Goal: Task Accomplishment & Management: Manage account settings

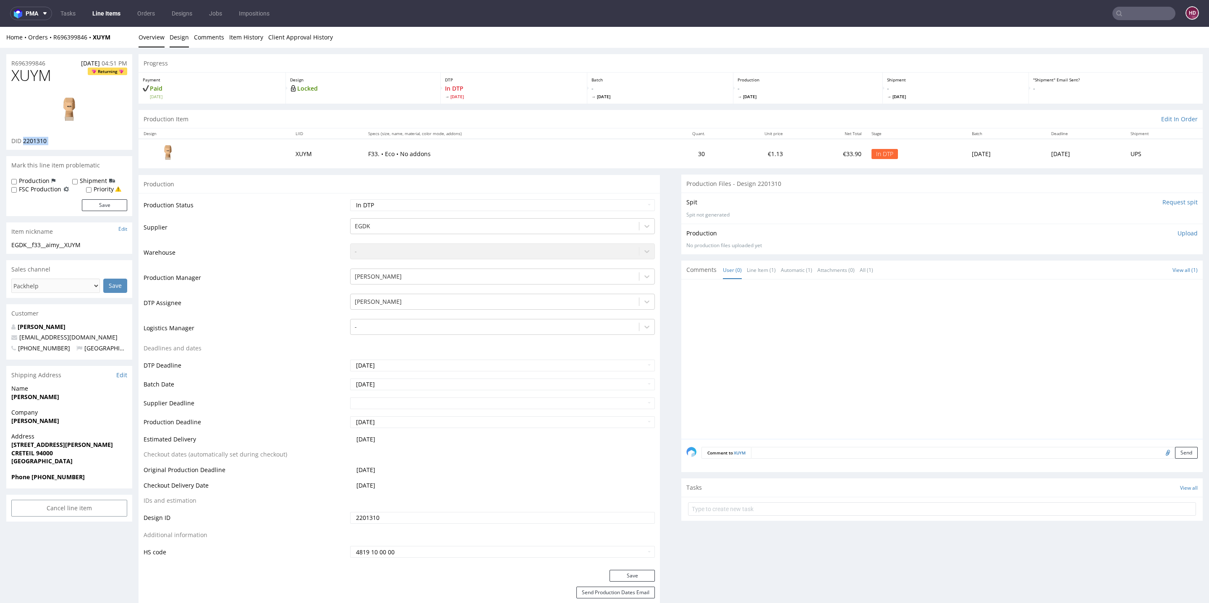
click at [176, 38] on link "Design" at bounding box center [179, 37] width 19 height 21
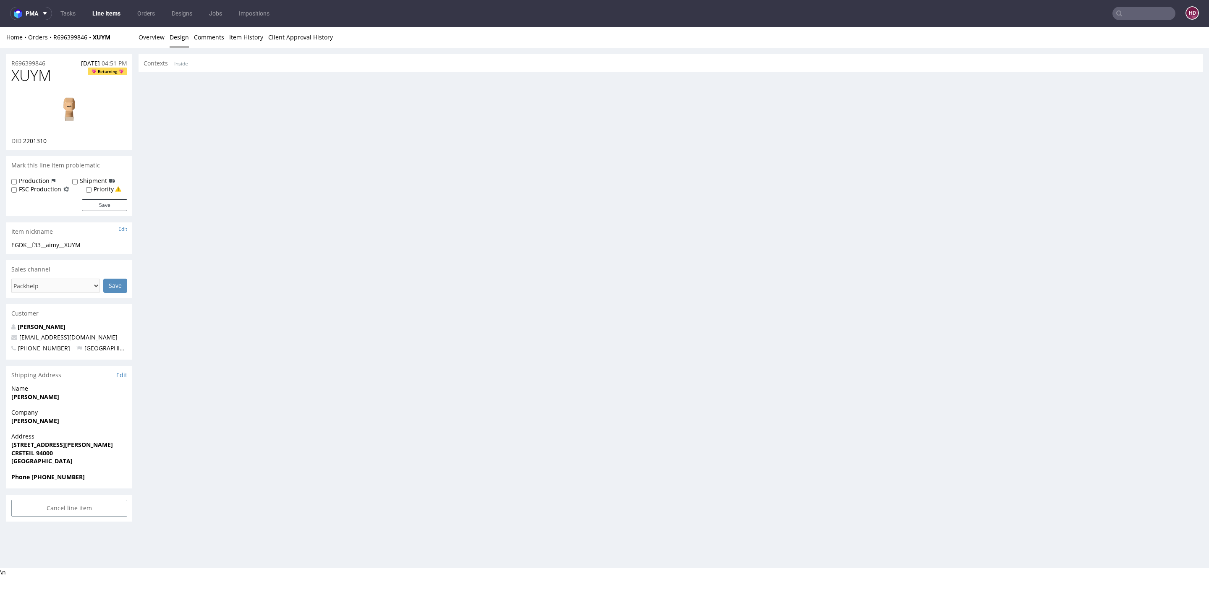
click at [553, 256] on div "Progress Payment Paid Sat 09 Aug Design Locked DTP In DTP Thu 14 Aug Batch - Tu…" at bounding box center [671, 288] width 1064 height 468
click at [179, 37] on link "Design" at bounding box center [179, 37] width 19 height 21
click at [179, 63] on link "Inside" at bounding box center [181, 64] width 14 height 18
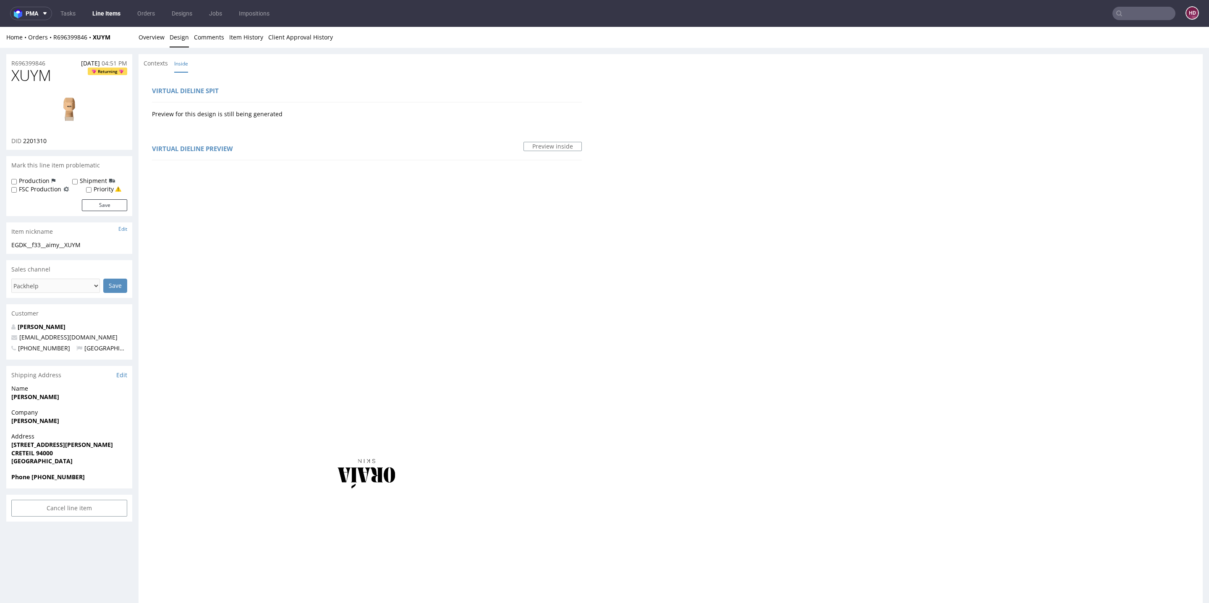
click at [66, 108] on img at bounding box center [69, 111] width 67 height 38
click at [153, 38] on link "Overview" at bounding box center [152, 37] width 26 height 21
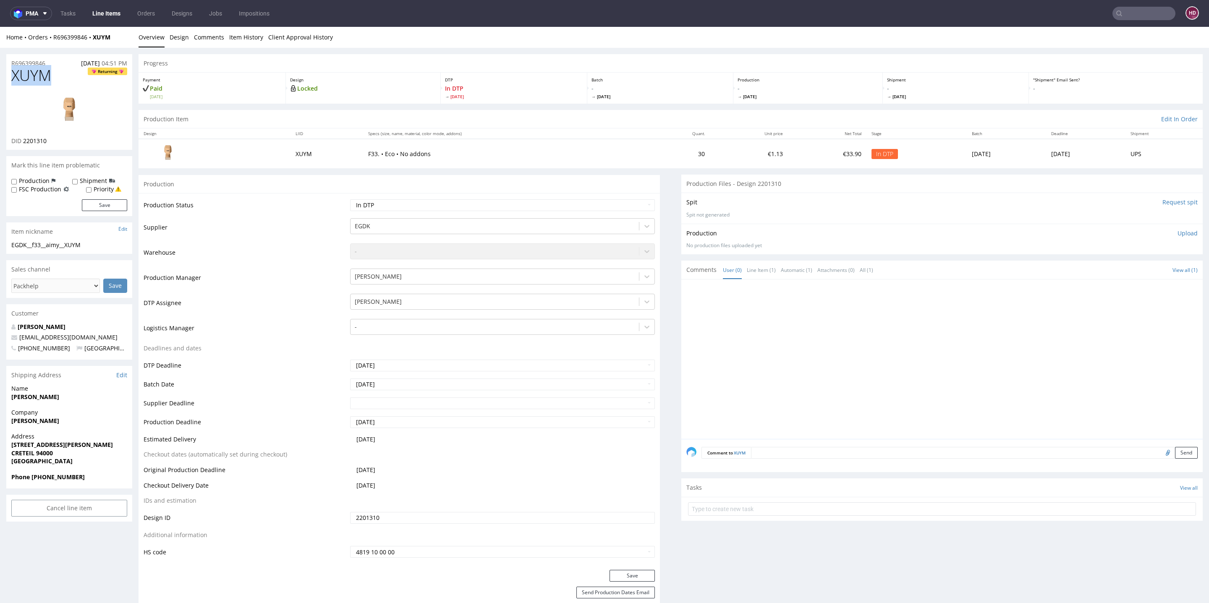
drag, startPoint x: 52, startPoint y: 75, endPoint x: 5, endPoint y: 72, distance: 46.7
copy span "XUYM"
click at [97, 246] on div "EGDK__f33__aimy__XUYM" at bounding box center [69, 245] width 116 height 8
drag, startPoint x: 97, startPoint y: 246, endPoint x: 0, endPoint y: 247, distance: 97.0
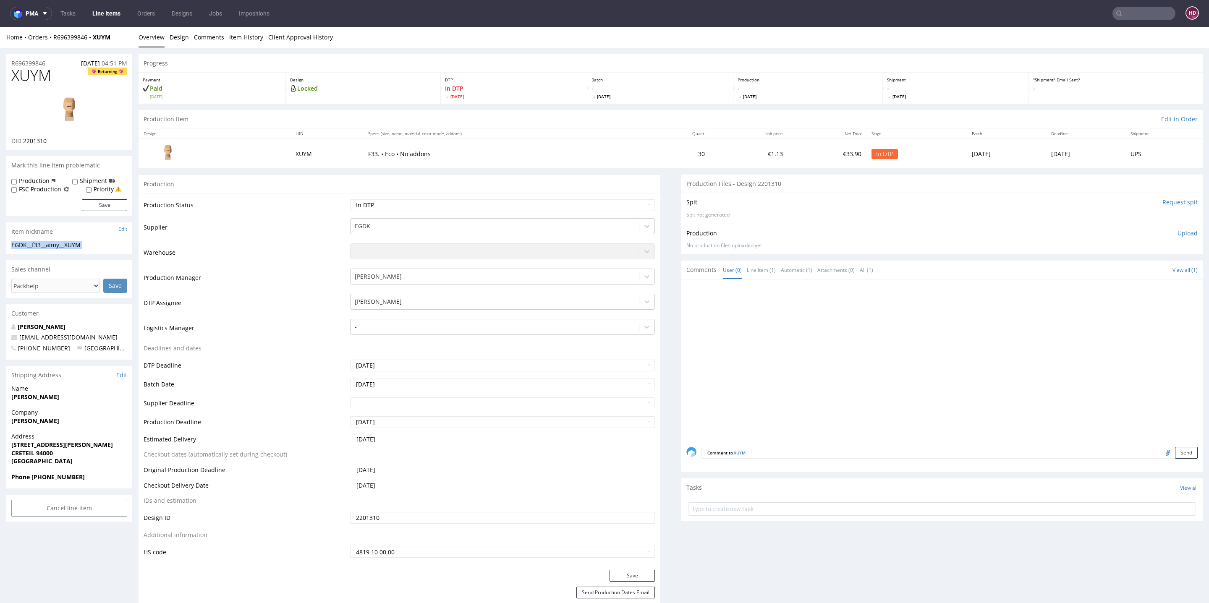
copy div "EGDK__f33__aimy__XUYM Update"
click at [49, 183] on div "Production" at bounding box center [33, 181] width 44 height 8
click at [44, 177] on label "Production" at bounding box center [34, 181] width 31 height 8
click at [17, 178] on input "Production" at bounding box center [13, 181] width 5 height 7
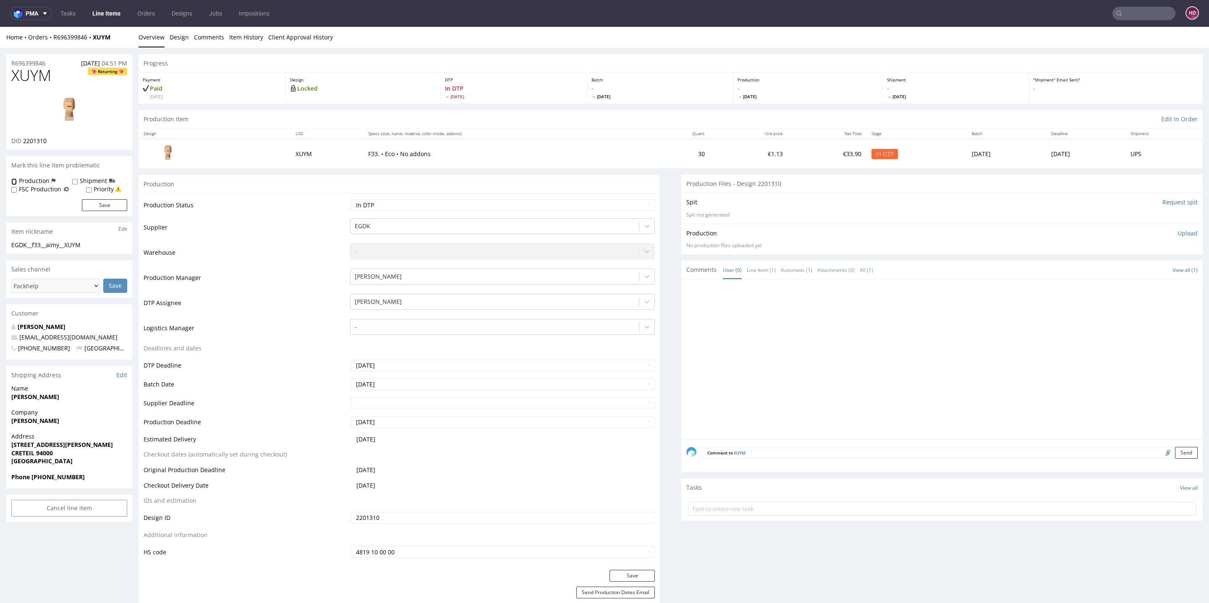
checkbox input "true"
click at [102, 202] on button "Save" at bounding box center [104, 205] width 45 height 12
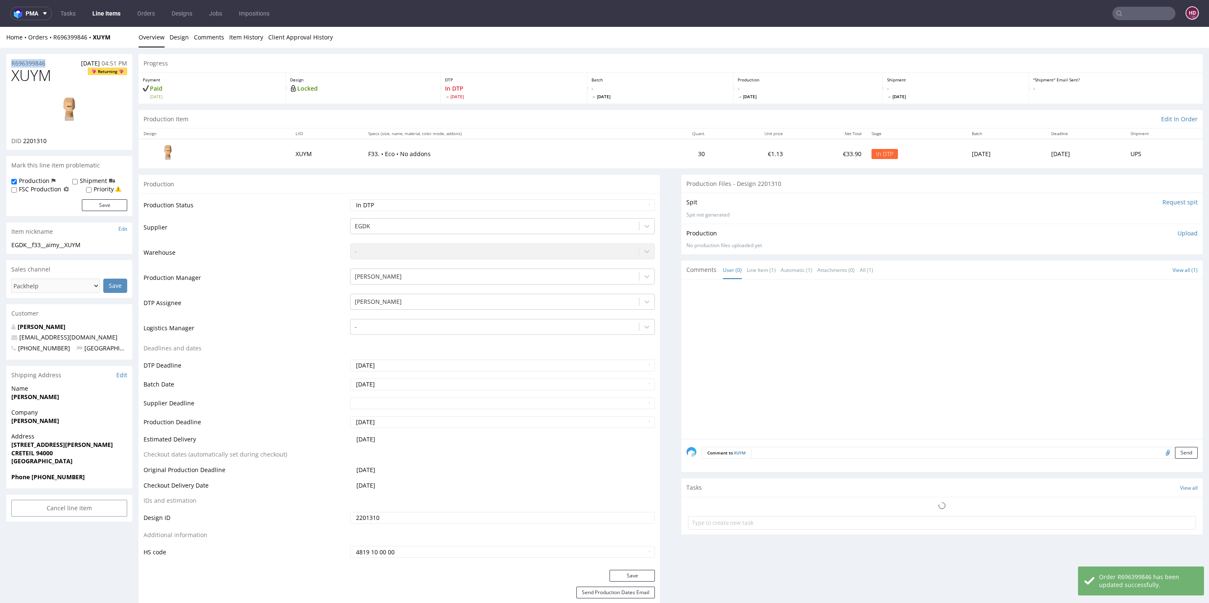
drag, startPoint x: 54, startPoint y: 63, endPoint x: 0, endPoint y: 53, distance: 55.1
copy p "R696399846"
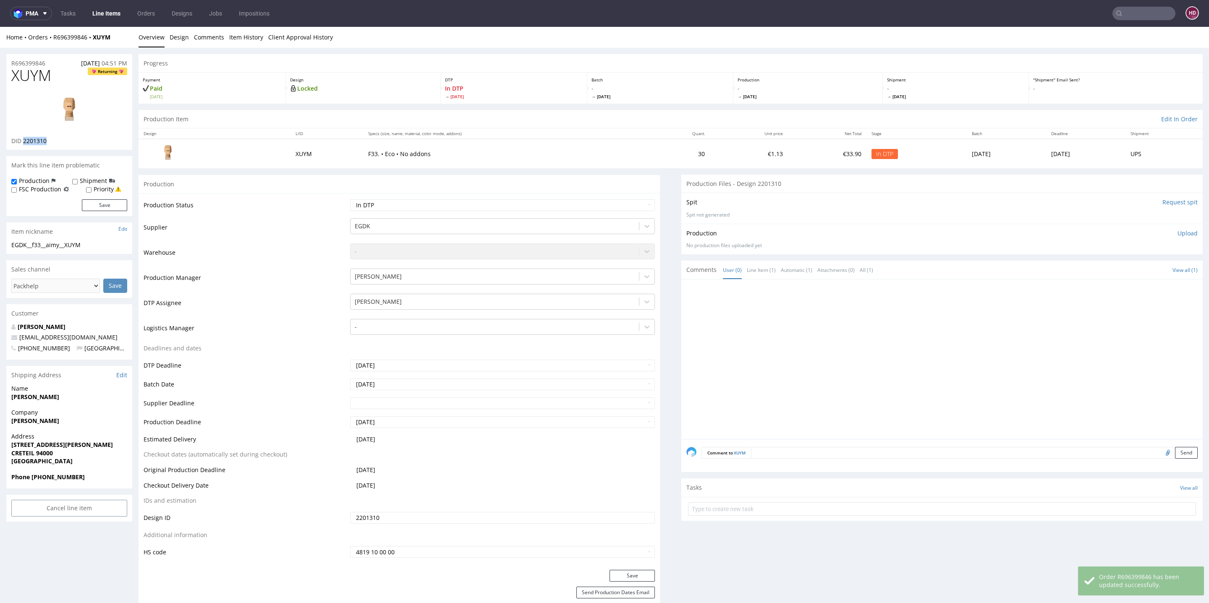
drag, startPoint x: 59, startPoint y: 147, endPoint x: 23, endPoint y: 143, distance: 36.3
click at [23, 143] on div "XUYM Returning DID 2201310" at bounding box center [69, 108] width 126 height 83
copy span "2201310"
click at [1178, 230] on p "Upload" at bounding box center [1188, 233] width 20 height 8
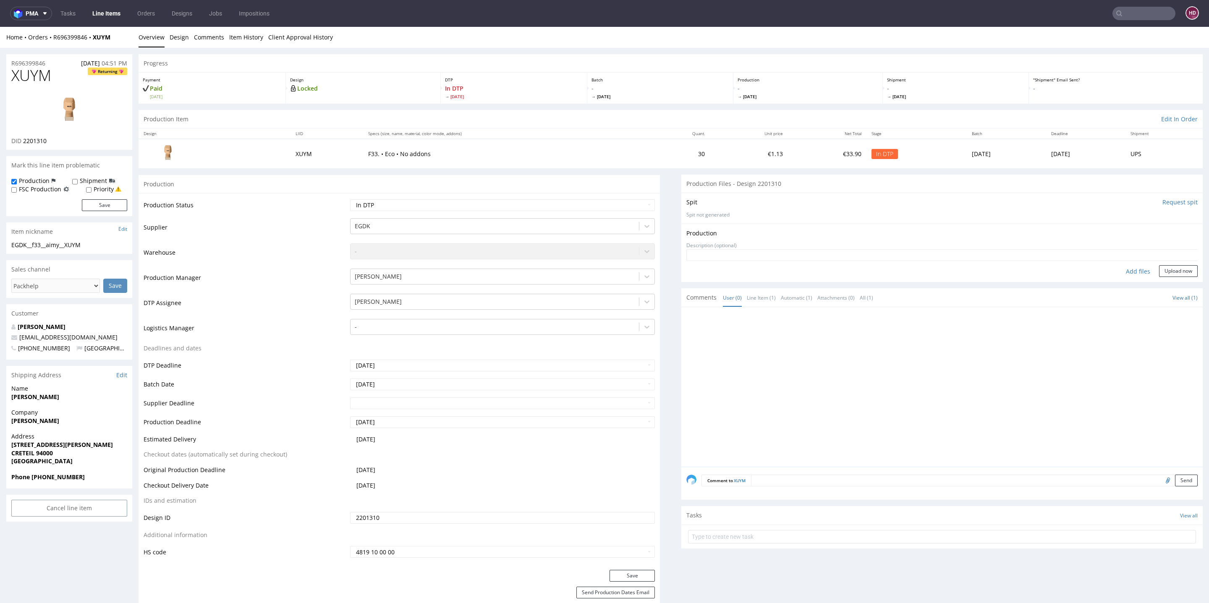
click at [1117, 275] on div "Add files" at bounding box center [1138, 271] width 42 height 13
type input "C:\fakepath\EGDK__f33__aimy__XUYM__d2201310__oR696399846__inside.pdf"
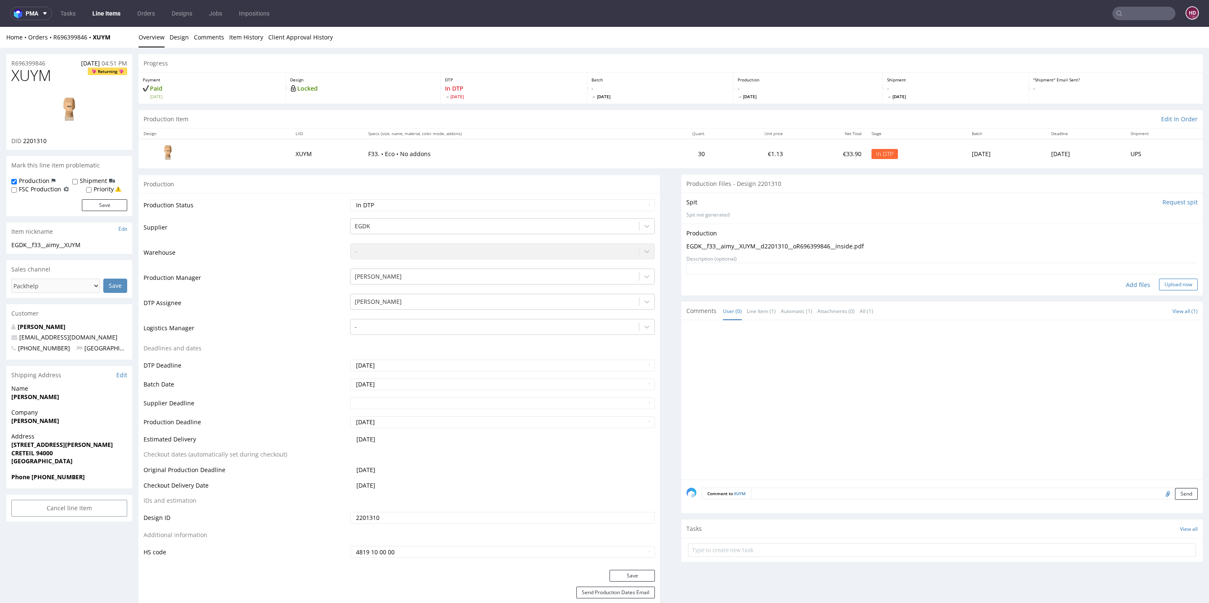
click at [1159, 281] on button "Upload now" at bounding box center [1178, 285] width 39 height 12
click at [426, 207] on select "Waiting for Artwork Waiting for Diecut Waiting for Mockup Waiting for DTP Waiti…" at bounding box center [502, 205] width 305 height 12
select select "dtp_production_ready"
click at [624, 574] on button "Save" at bounding box center [632, 576] width 45 height 12
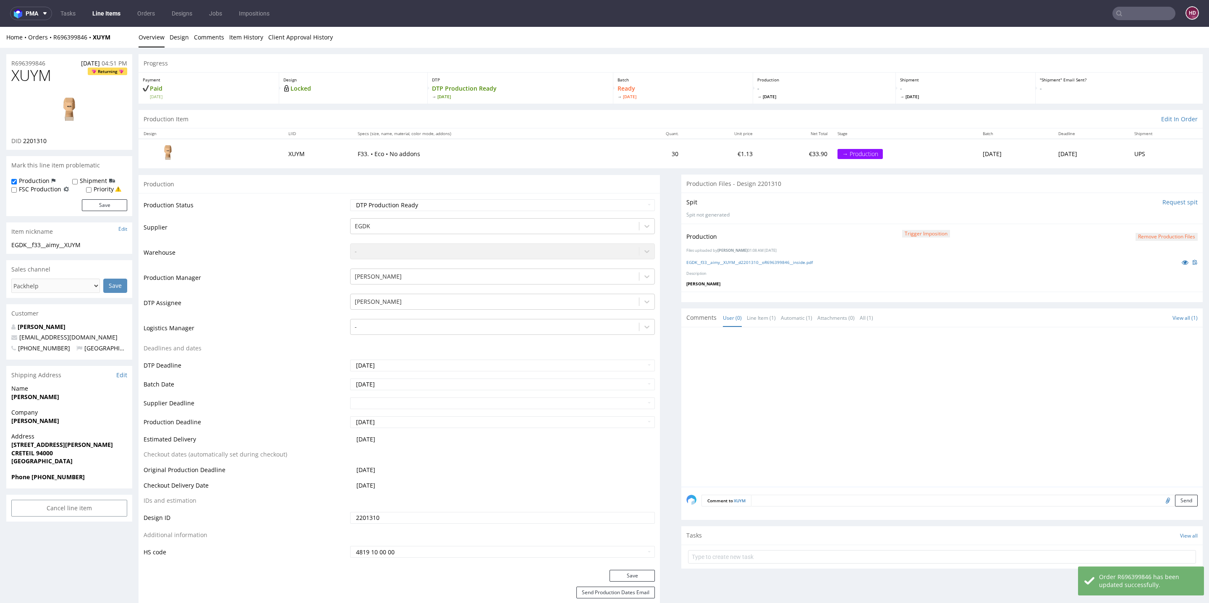
click at [764, 501] on textarea at bounding box center [974, 501] width 447 height 12
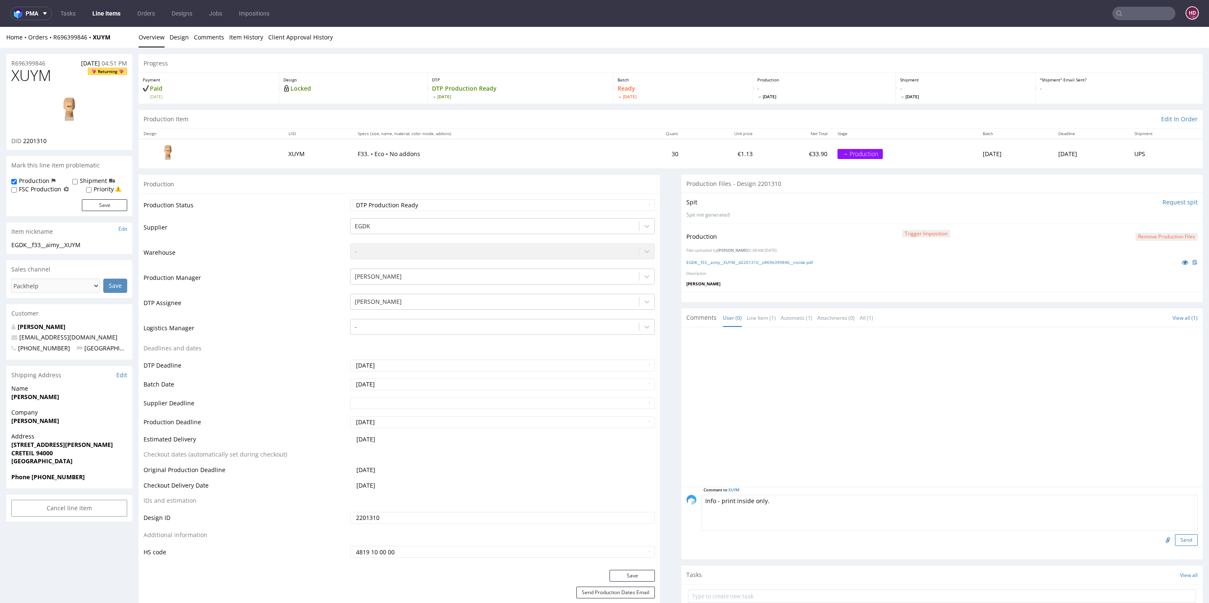
type textarea "Info - print inside only."
click at [1175, 542] on button "Send" at bounding box center [1186, 540] width 23 height 12
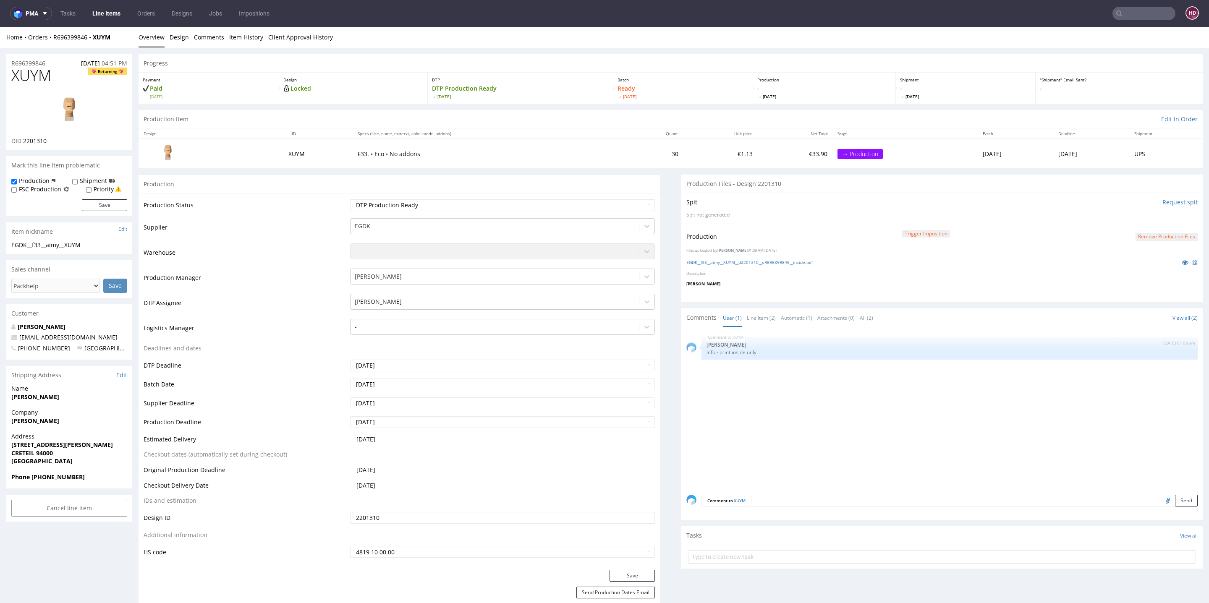
click at [106, 12] on link "Line Items" at bounding box center [106, 13] width 38 height 13
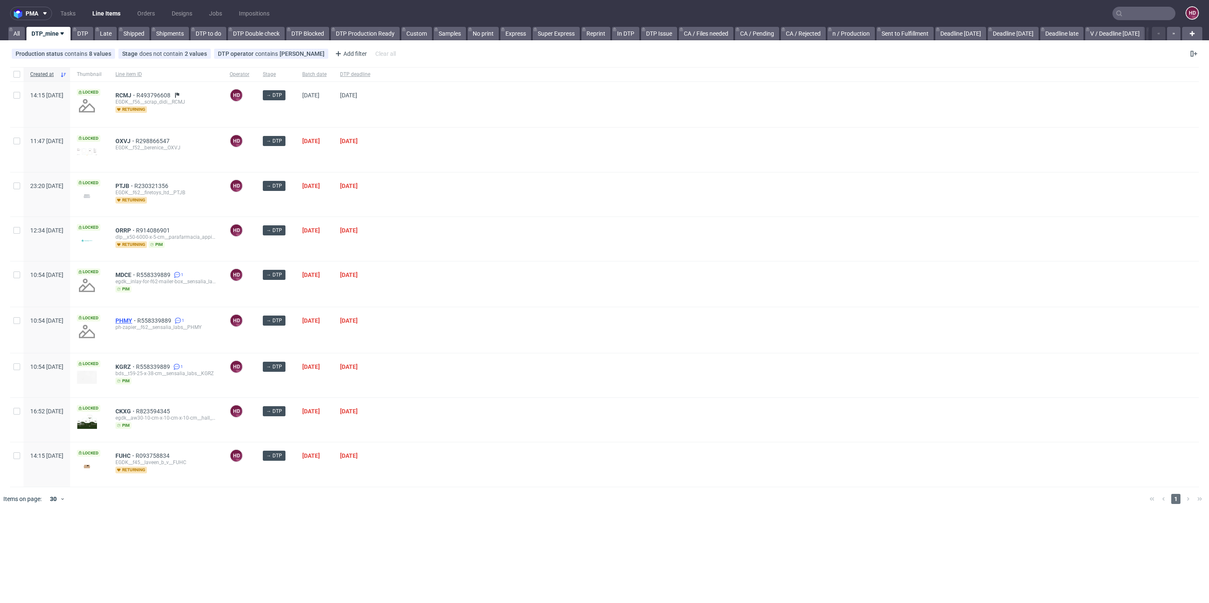
click at [137, 317] on span "PHMY" at bounding box center [126, 320] width 22 height 7
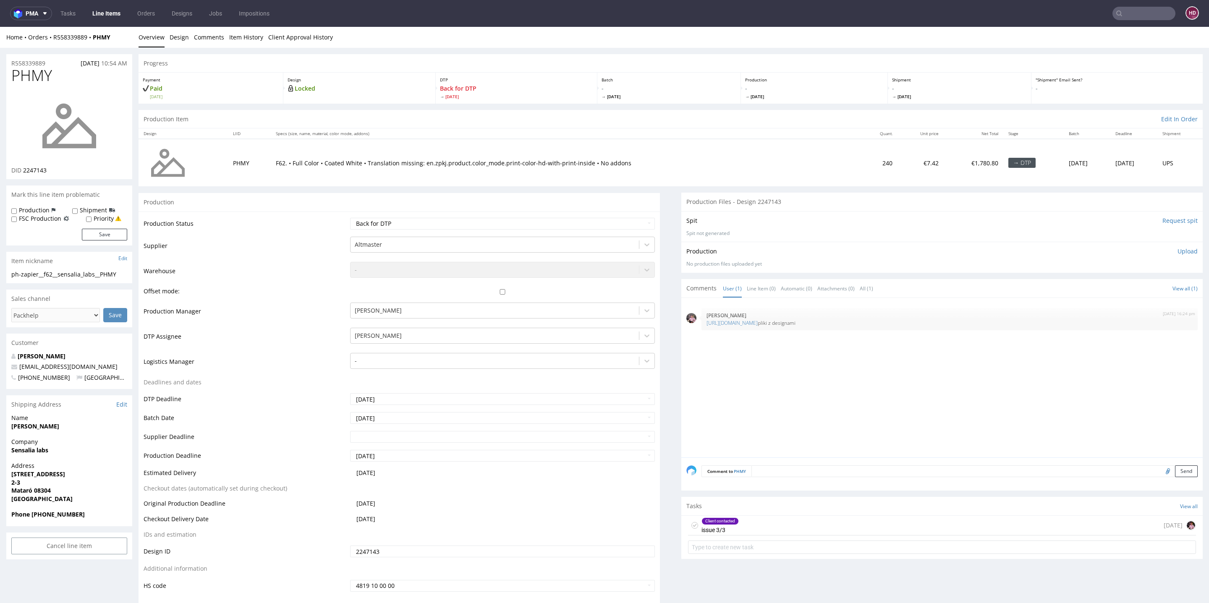
click at [102, 16] on link "Line Items" at bounding box center [106, 13] width 38 height 13
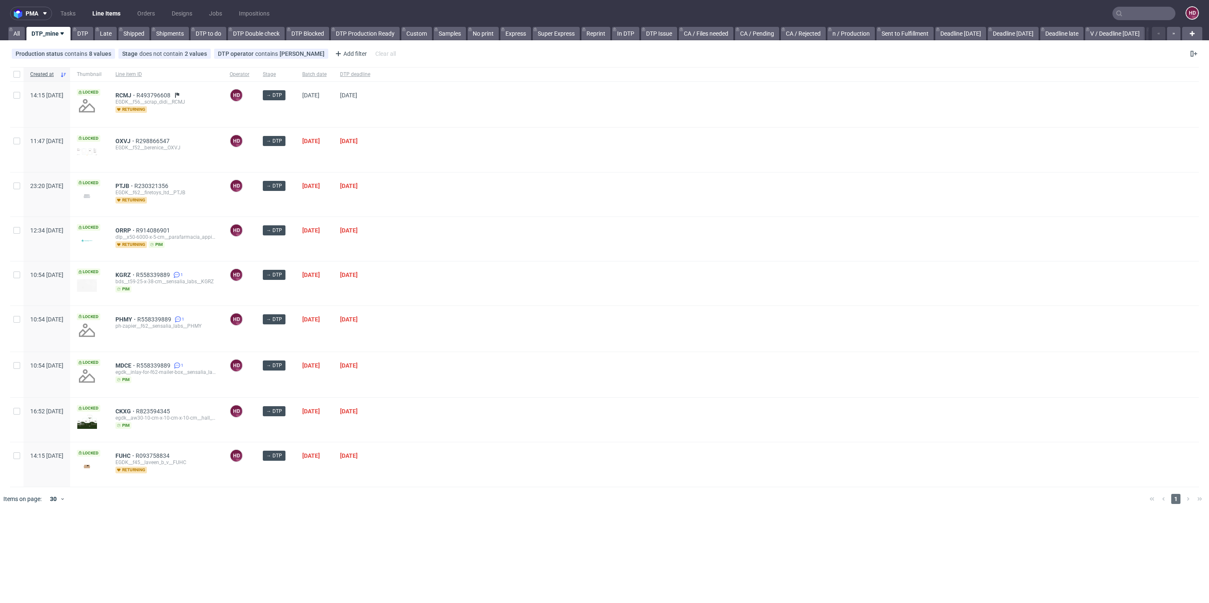
click at [148, 403] on div "CKXG R823594345 egdk__aw30-10-cm-x-10-cm-x-10-cm__hall__CKXG pim" at bounding box center [166, 420] width 114 height 44
click at [136, 408] on span "CKXG" at bounding box center [125, 411] width 21 height 7
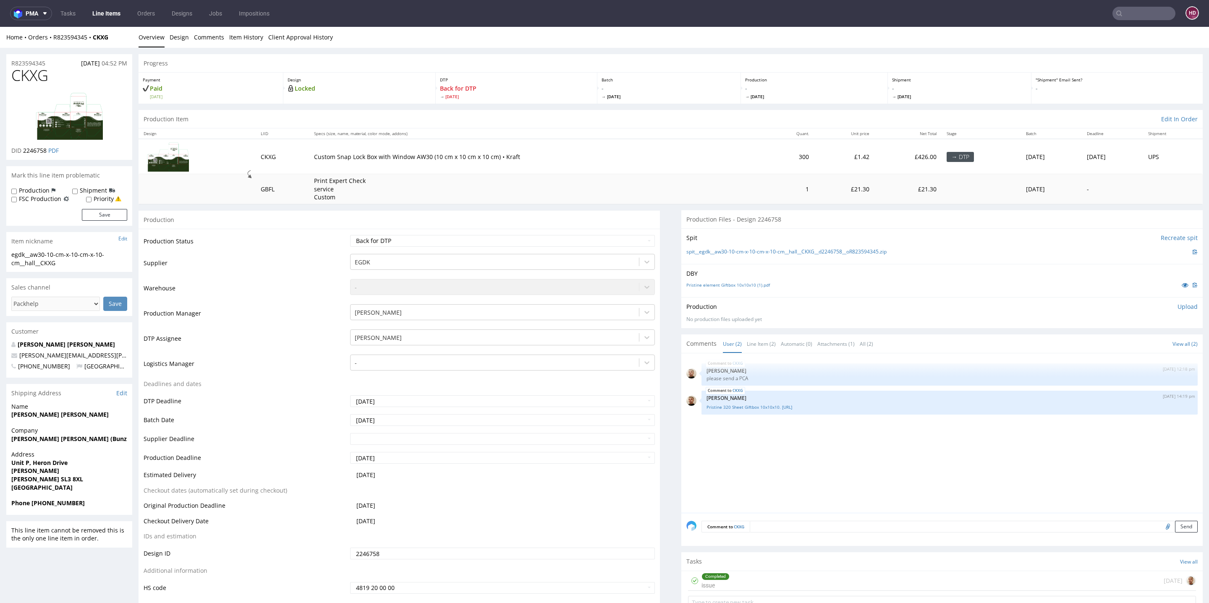
click at [104, 11] on link "Line Items" at bounding box center [106, 13] width 38 height 13
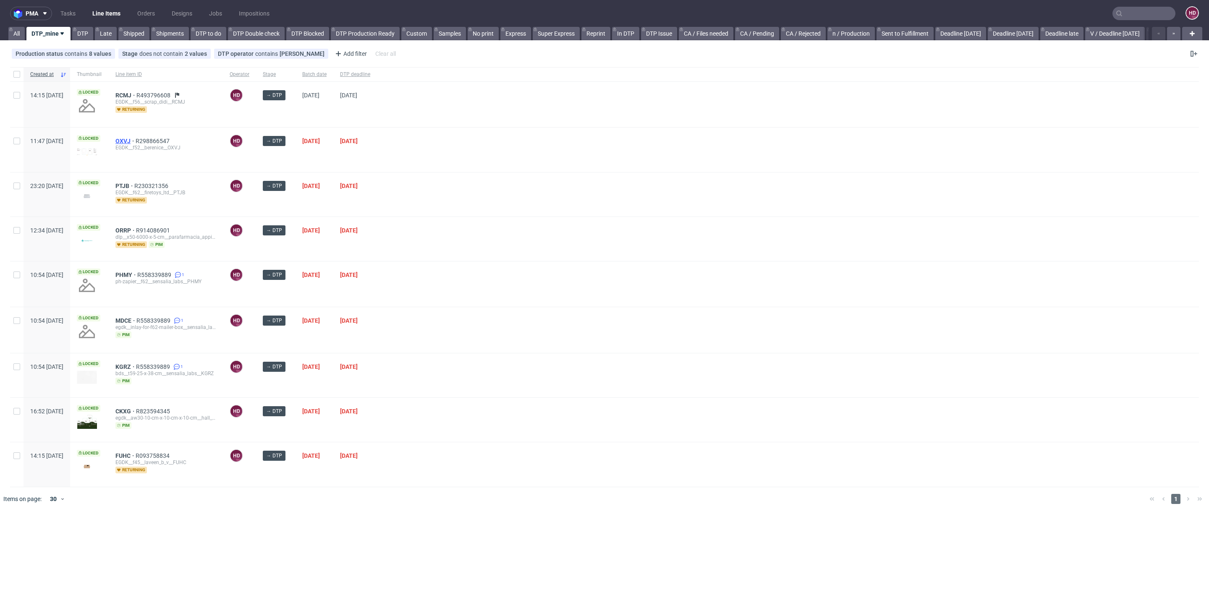
click at [136, 139] on span "OXVJ" at bounding box center [125, 141] width 20 height 7
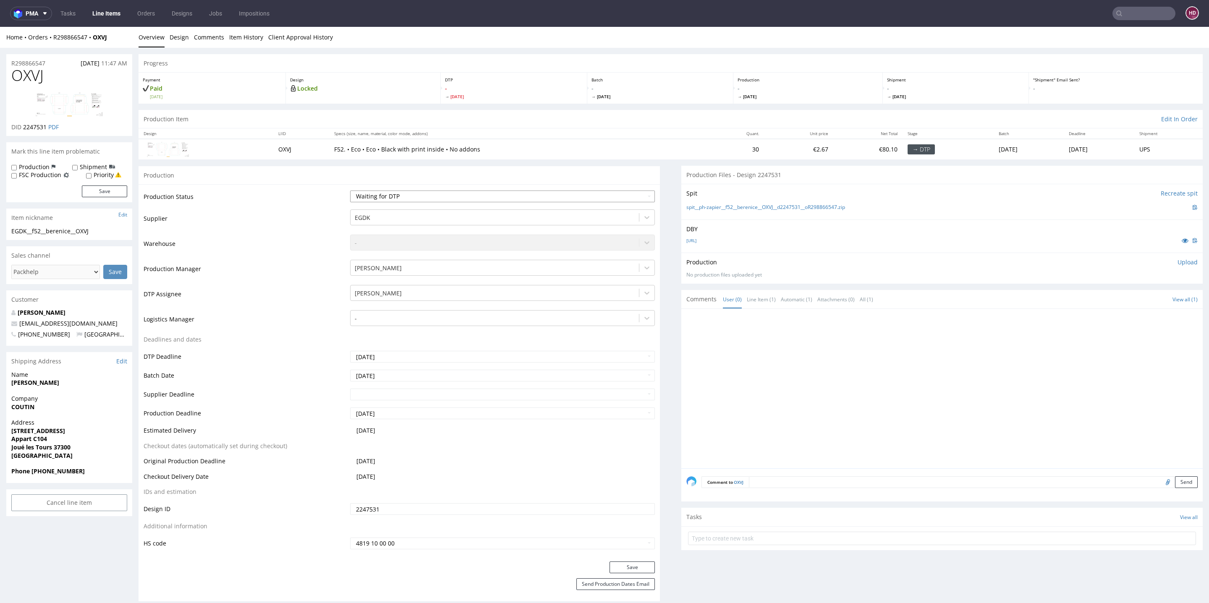
click at [388, 195] on select "Waiting for Artwork Waiting for Diecut Waiting for Mockup Waiting for DTP Waiti…" at bounding box center [502, 197] width 305 height 12
select select "dtp_in_process"
click at [610, 566] on button "Save" at bounding box center [632, 568] width 45 height 12
click at [109, 13] on link "Line Items" at bounding box center [106, 13] width 38 height 13
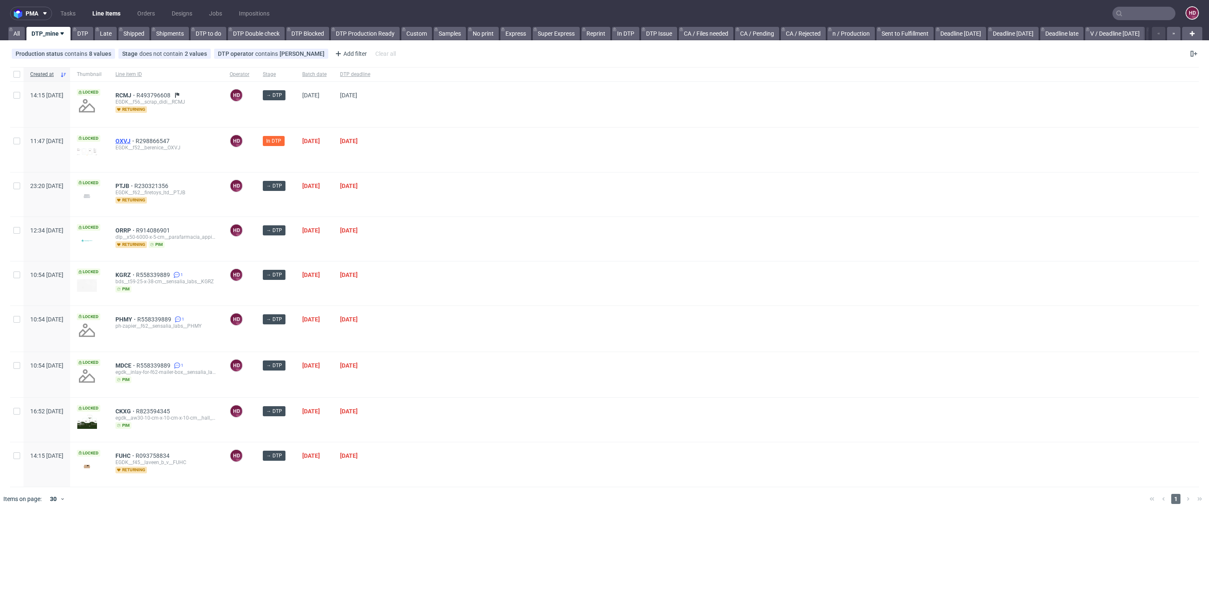
click at [136, 139] on span "OXVJ" at bounding box center [125, 141] width 20 height 7
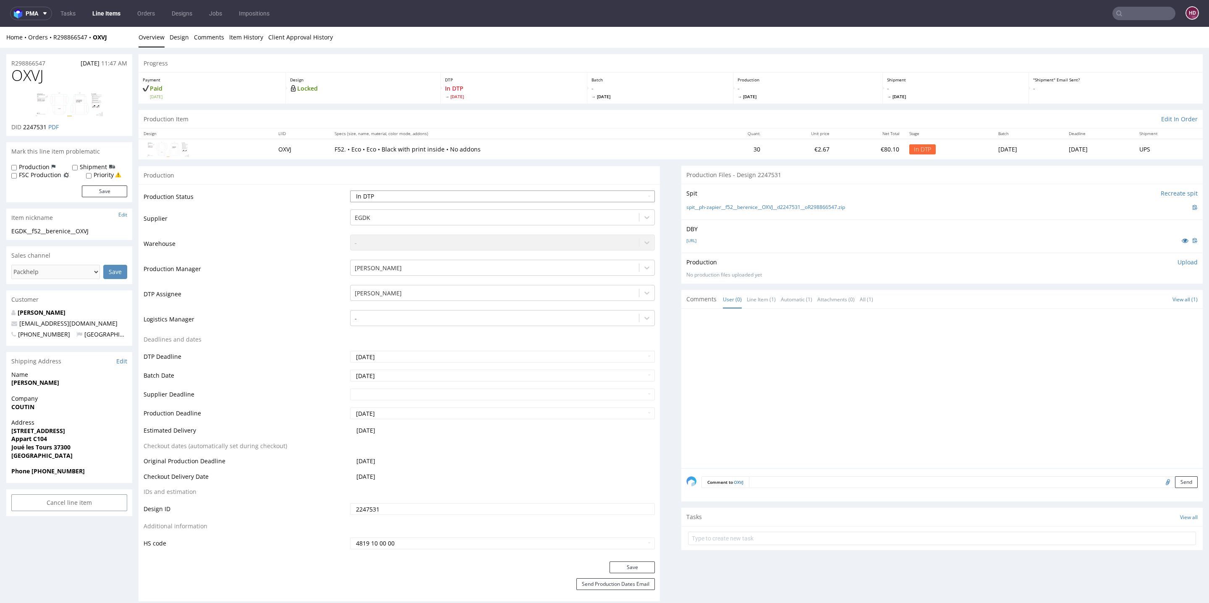
click at [400, 196] on select "Waiting for Artwork Waiting for Diecut Waiting for Mockup Waiting for DTP Waiti…" at bounding box center [502, 197] width 305 height 12
click at [633, 566] on button "Save" at bounding box center [632, 568] width 45 height 12
click at [107, 4] on nav "pma Tasks Line Items Orders Designs Jobs Impositions HD" at bounding box center [604, 13] width 1209 height 27
click at [108, 12] on link "Line Items" at bounding box center [106, 13] width 38 height 13
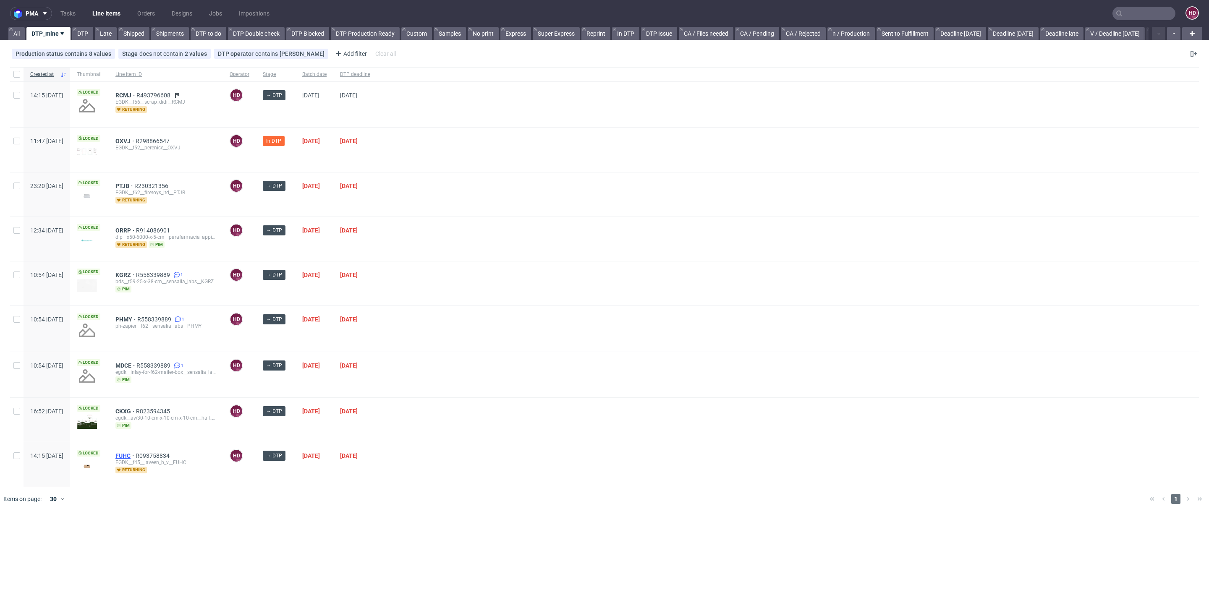
click at [136, 454] on span "FUHC" at bounding box center [125, 456] width 20 height 7
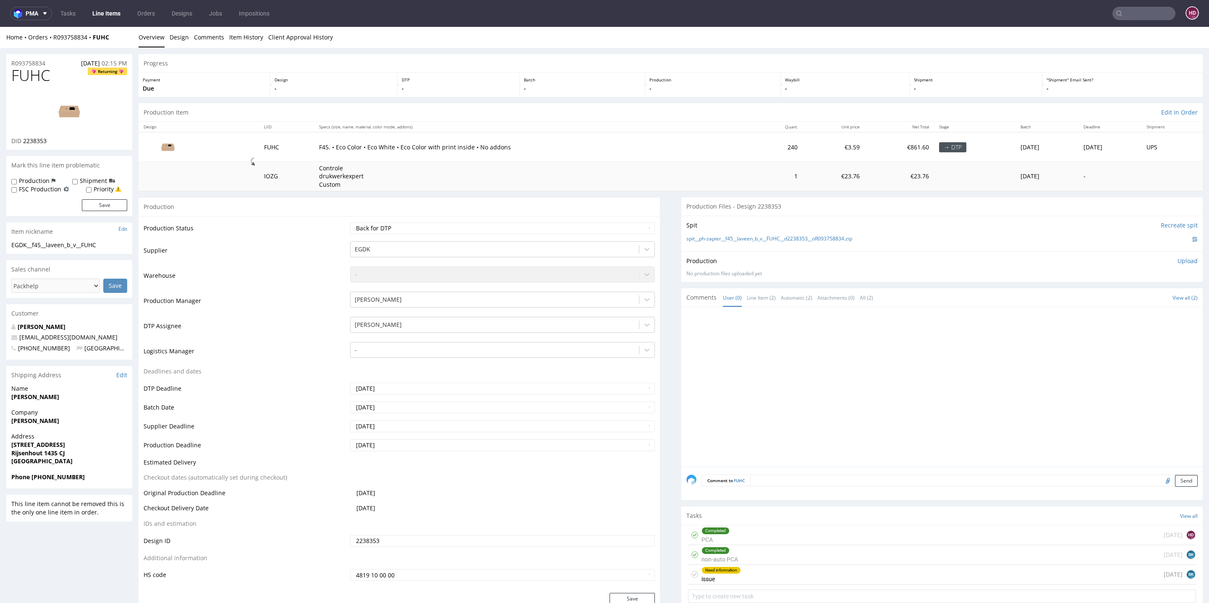
click at [713, 565] on div "Need information issue" at bounding box center [721, 574] width 39 height 19
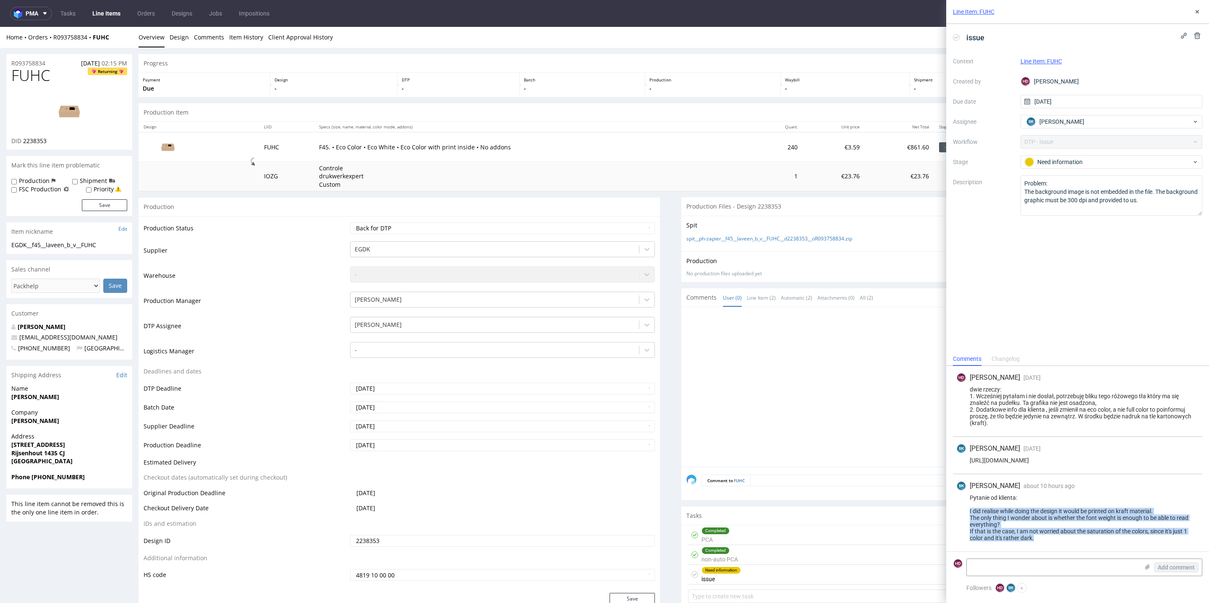
drag, startPoint x: 1034, startPoint y: 539, endPoint x: 951, endPoint y: 508, distance: 88.7
click at [951, 508] on div "HD Hapka Dominika 7 days ago 11th Aug 2025, 22:24 dwie rzeczy: 1. Wcześniej pyt…" at bounding box center [1077, 459] width 263 height 186
click at [178, 42] on link "Design" at bounding box center [179, 37] width 19 height 21
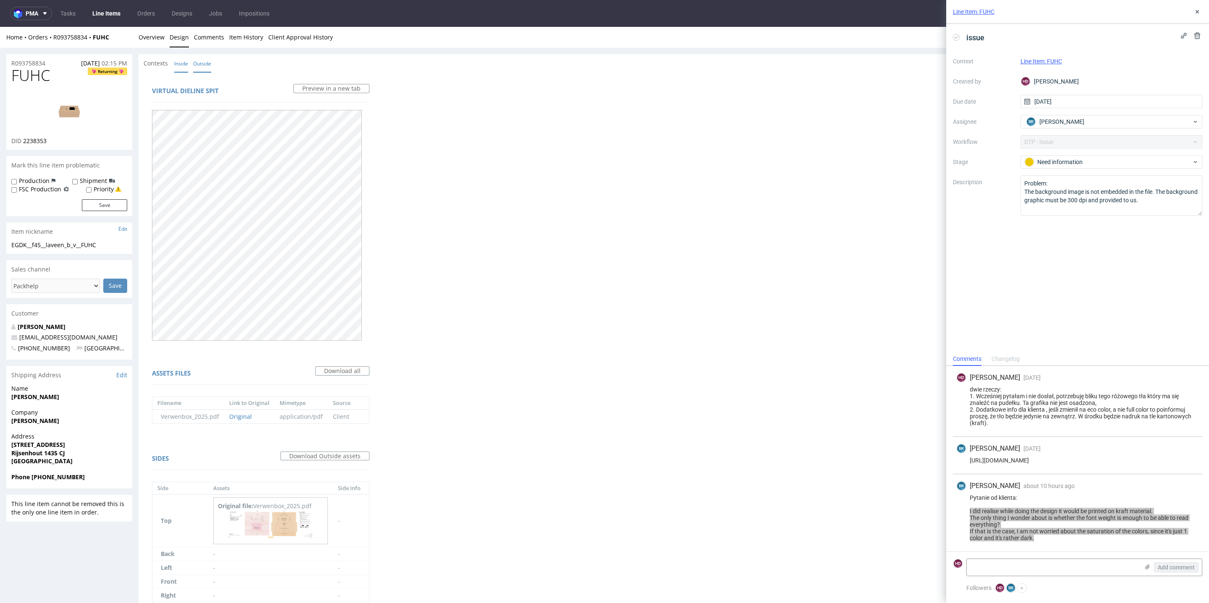
click at [179, 60] on link "Inside" at bounding box center [181, 64] width 14 height 18
click at [906, 329] on div "Virtual dieline spit Preview in a new tab Assets files Download all Filename Li…" at bounding box center [671, 345] width 1064 height 546
click at [142, 37] on link "Overview" at bounding box center [152, 37] width 26 height 21
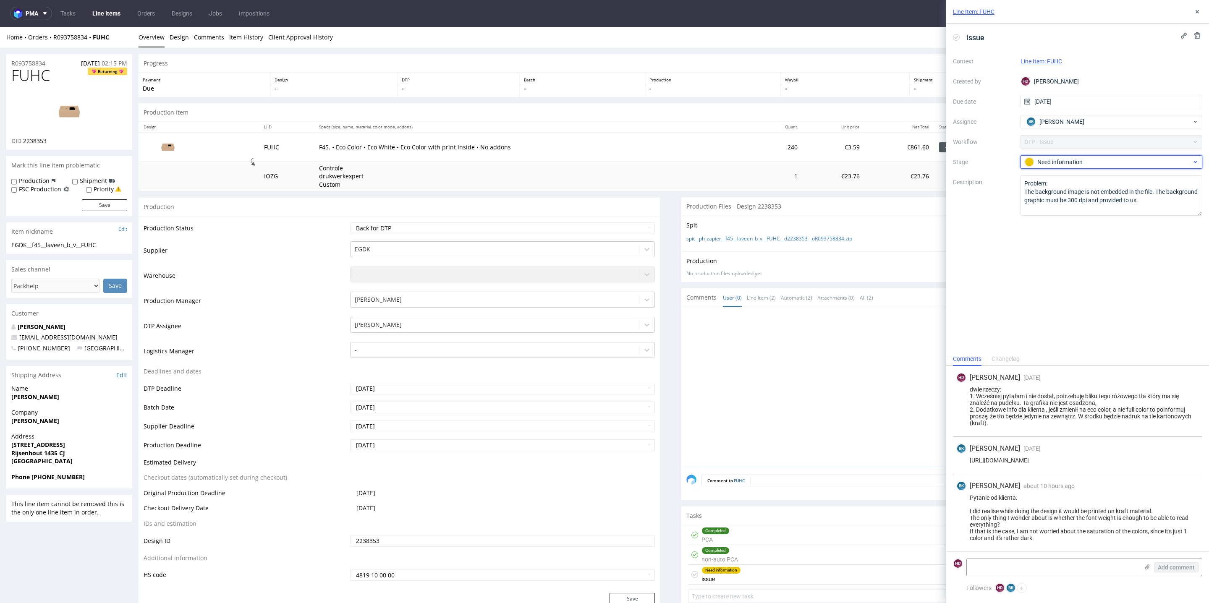
click at [1050, 161] on div "Need information" at bounding box center [1108, 161] width 167 height 9
click at [1058, 183] on div "To Do" at bounding box center [1112, 182] width 168 height 9
click at [1055, 161] on div "To Do" at bounding box center [1108, 161] width 167 height 9
click at [1056, 179] on div "To Do" at bounding box center [1112, 182] width 168 height 9
click at [1049, 247] on div "issue Context Line Item: FUHC Created by HD Hapka Dominika Due date 11/08/2025 …" at bounding box center [1077, 188] width 263 height 328
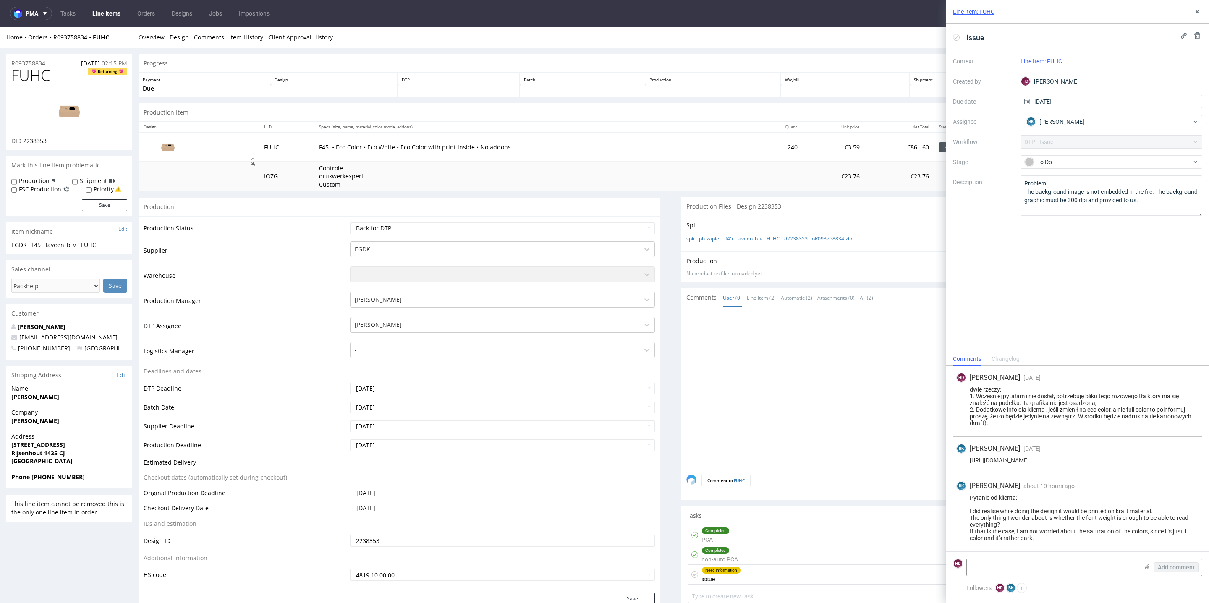
click at [170, 39] on link "Design" at bounding box center [179, 37] width 19 height 21
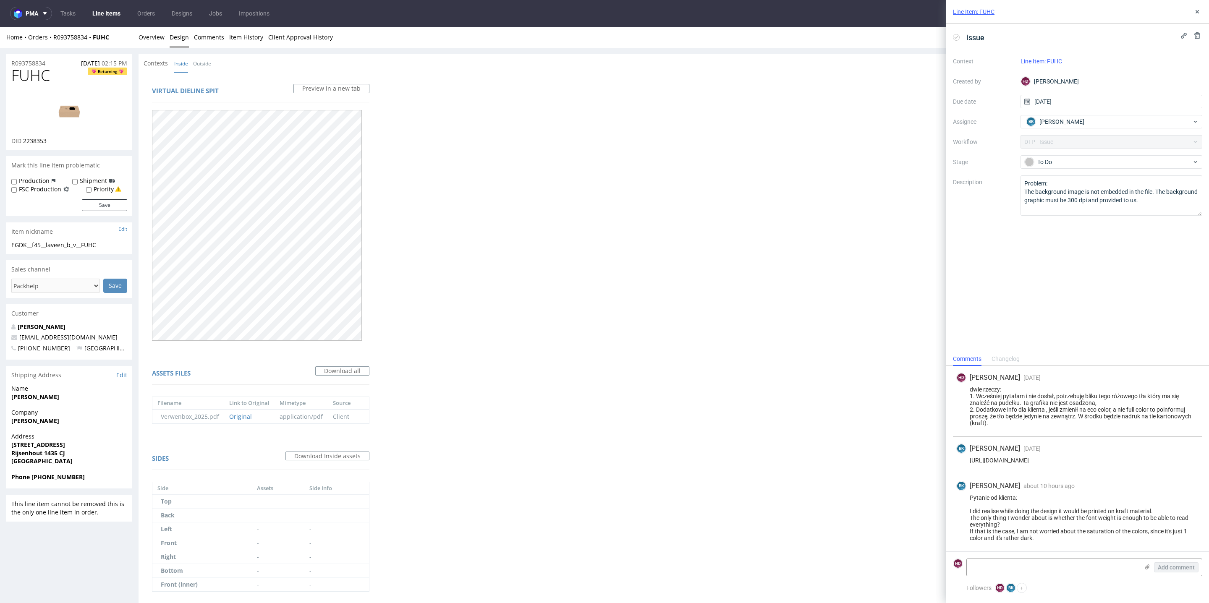
click at [67, 110] on img at bounding box center [69, 111] width 67 height 38
click at [142, 40] on link "Overview" at bounding box center [152, 37] width 26 height 21
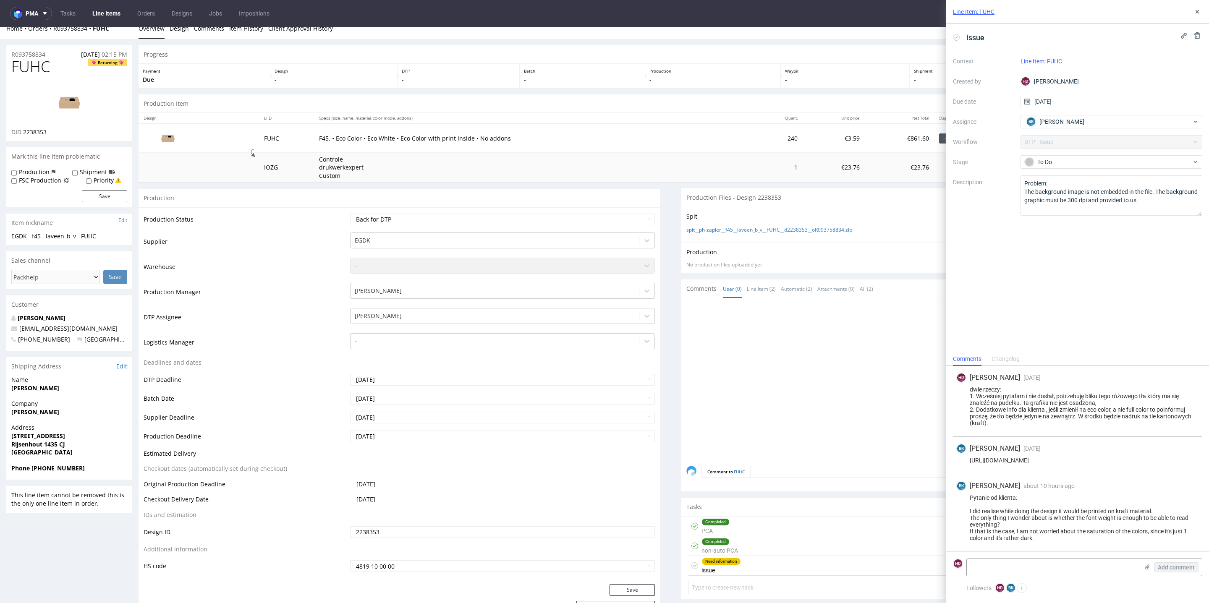
scroll to position [15, 0]
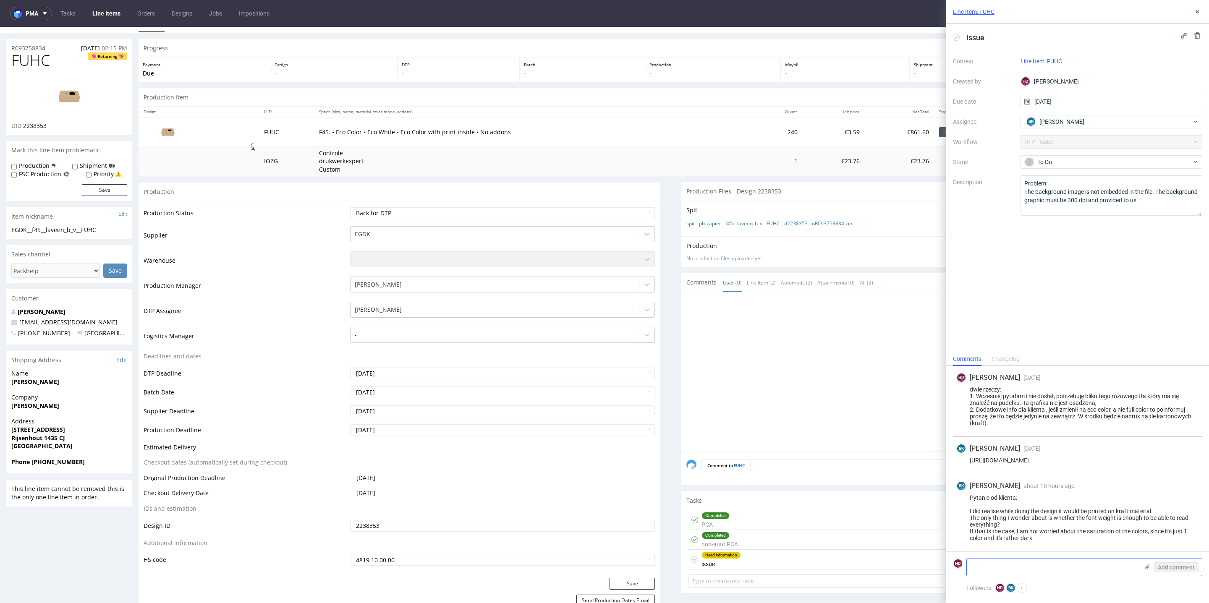
click at [1030, 567] on textarea at bounding box center [1053, 567] width 172 height 17
paste textarea "Answer: The colour is sufficient for everything printed on the background to be…"
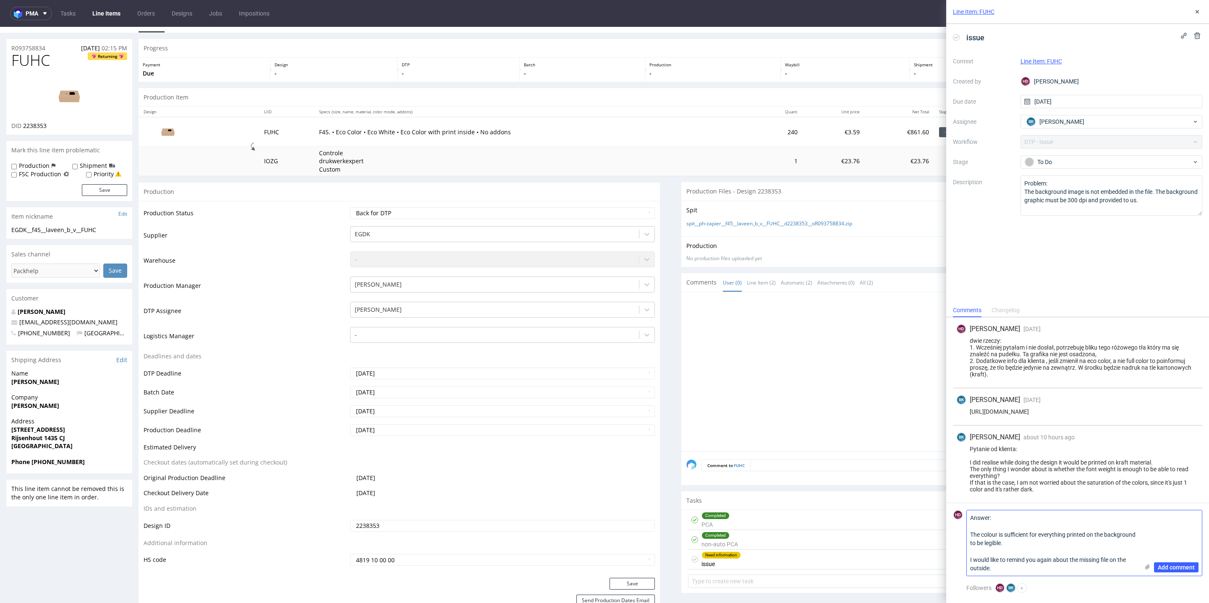
click at [971, 550] on textarea "Answer: The colour is sufficient for everything printed on the background to be…" at bounding box center [1053, 543] width 172 height 65
type textarea "Answer: The colour is sufficient for everything printed on the background to be…"
drag, startPoint x: 1037, startPoint y: 486, endPoint x: 968, endPoint y: 464, distance: 73.0
click at [968, 464] on div "Pytanie od klienta: I did realise while doing the design it would be printed on…" at bounding box center [1077, 469] width 243 height 47
drag, startPoint x: 970, startPoint y: 462, endPoint x: 1031, endPoint y: 486, distance: 65.6
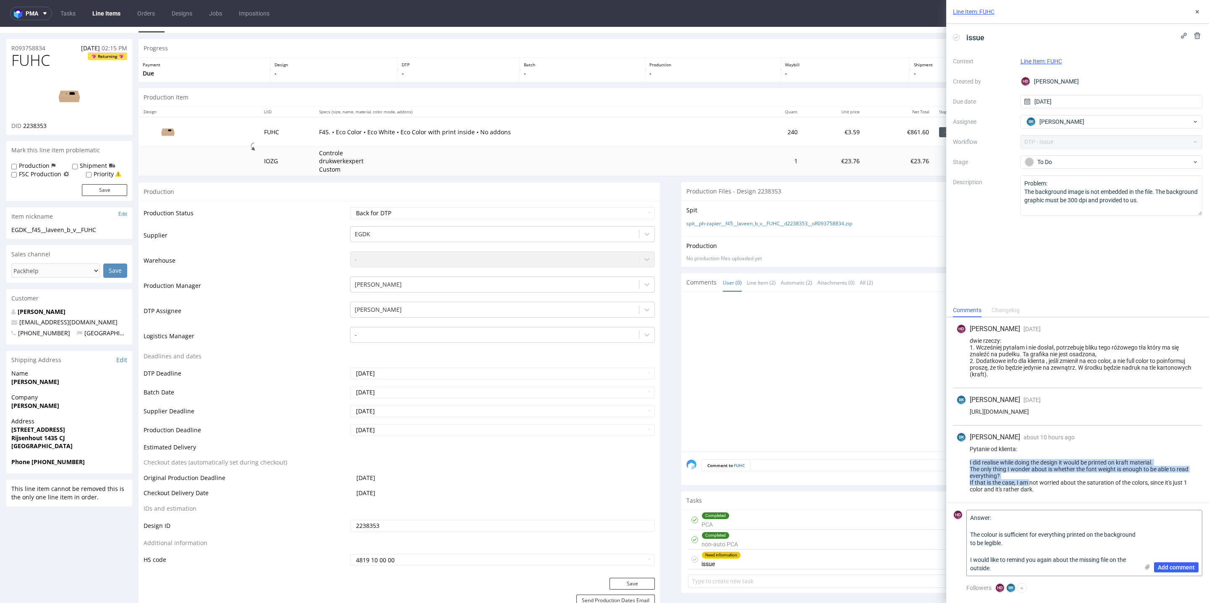
click at [1031, 486] on div "Pytanie od klienta: I did realise while doing the design it would be printed on…" at bounding box center [1077, 469] width 243 height 47
copy div "I did realise while doing the design it would be printed on kraft material. The…"
drag, startPoint x: 1060, startPoint y: 493, endPoint x: 968, endPoint y: 484, distance: 92.4
click at [968, 484] on div "BK Bogna Krystian about 10 hours ago 18th Aug 2025, 14:57 Pytanie od klienta: I…" at bounding box center [1077, 464] width 249 height 77
copy div "If that is the case, I am not worried about the saturation of the colors, since…"
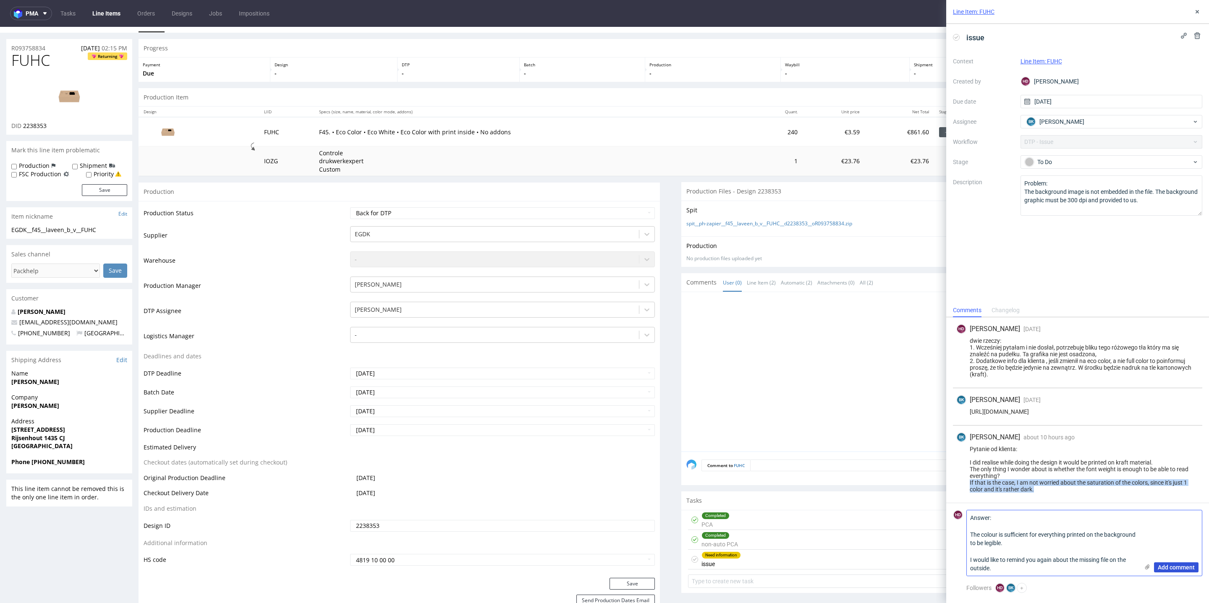
click at [1191, 566] on span "Add comment" at bounding box center [1176, 568] width 37 height 6
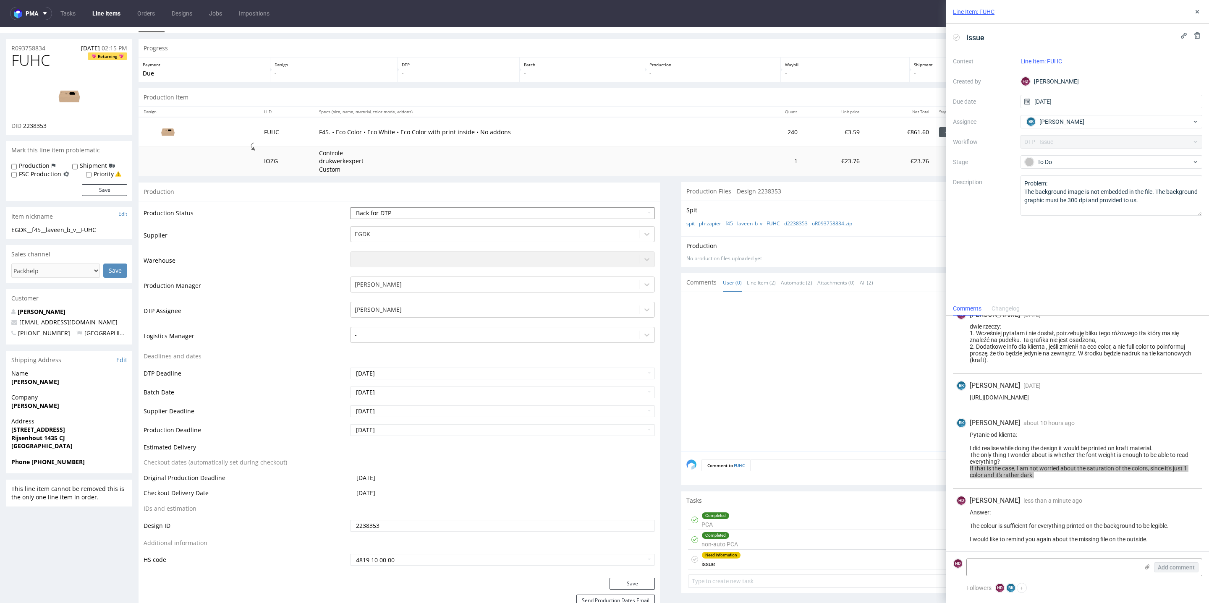
click at [424, 215] on select "Waiting for Artwork Waiting for Diecut Waiting for Mockup Waiting for DTP Waiti…" at bounding box center [502, 213] width 305 height 12
select select "dtp_issue"
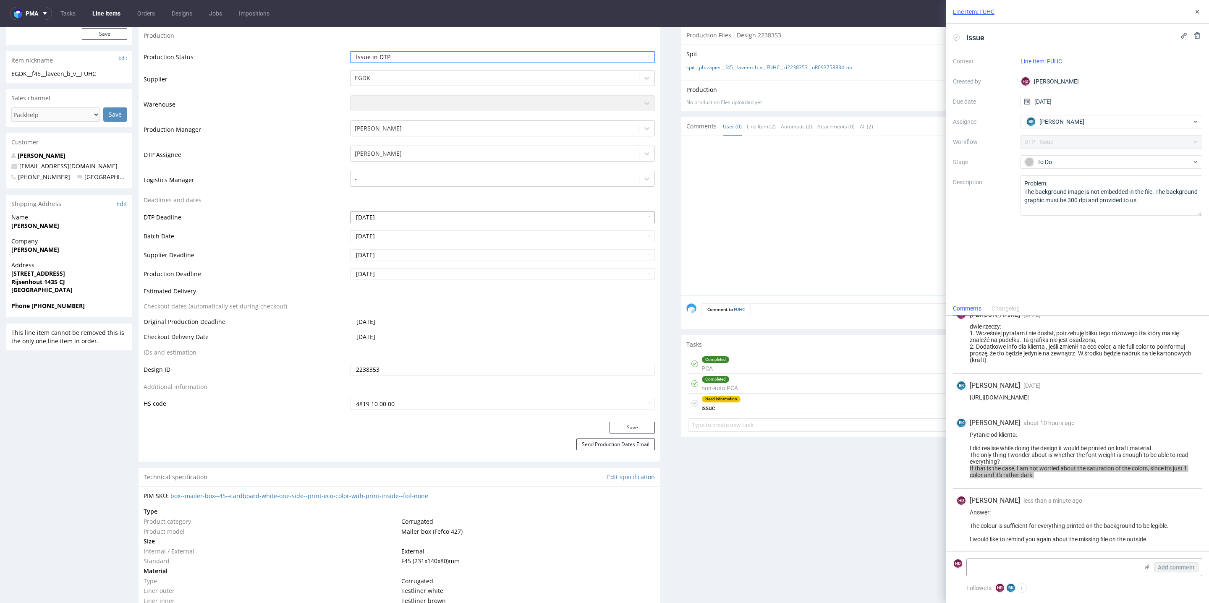
scroll to position [171, 0]
click at [623, 427] on button "Save" at bounding box center [632, 428] width 45 height 12
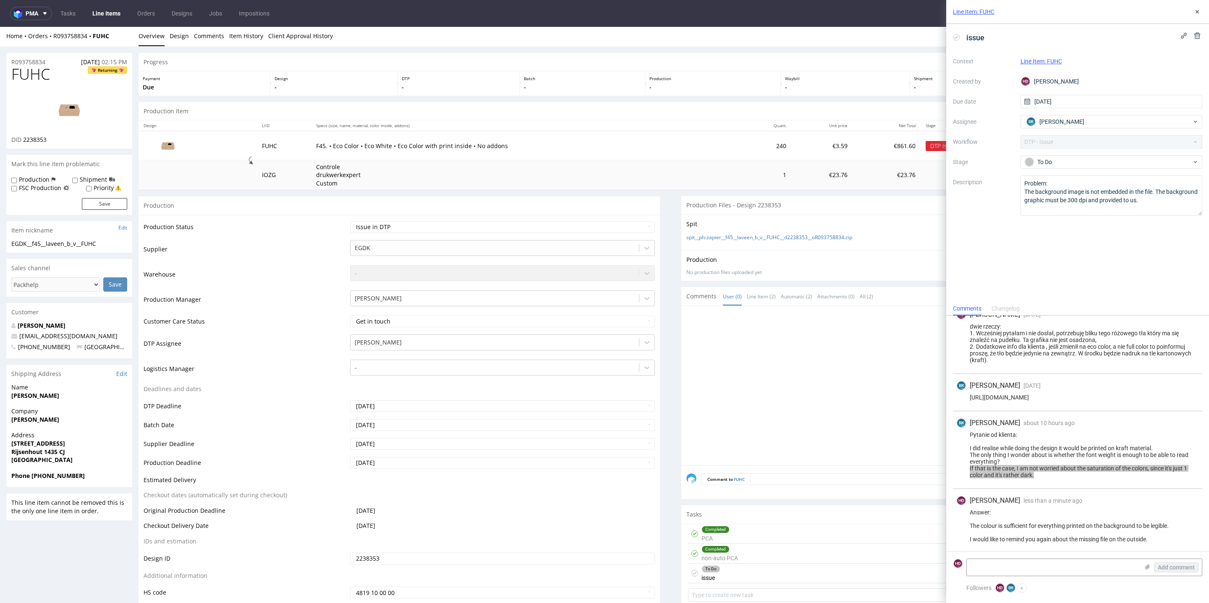
scroll to position [0, 0]
click at [1053, 160] on div "To Do" at bounding box center [1108, 161] width 167 height 9
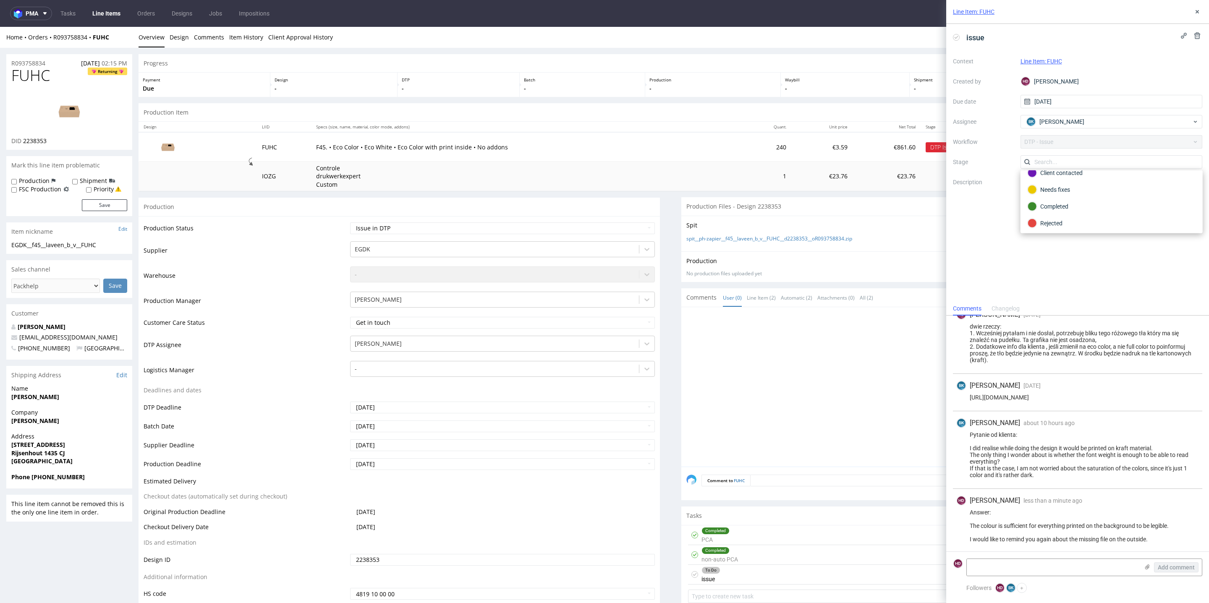
click at [892, 376] on div at bounding box center [944, 389] width 516 height 154
click at [103, 11] on link "Line Items" at bounding box center [106, 13] width 38 height 13
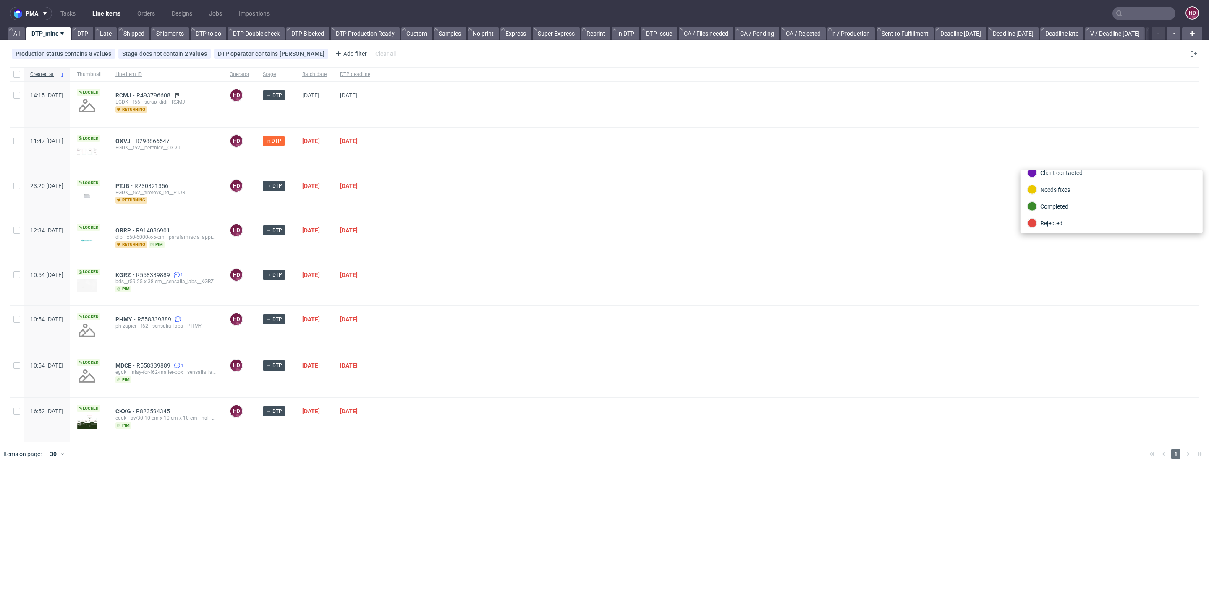
click at [146, 135] on div "OXVJ R298866547 EGDK__f52__berenice__OXVJ" at bounding box center [166, 150] width 114 height 44
click at [136, 138] on span "OXVJ" at bounding box center [125, 141] width 20 height 7
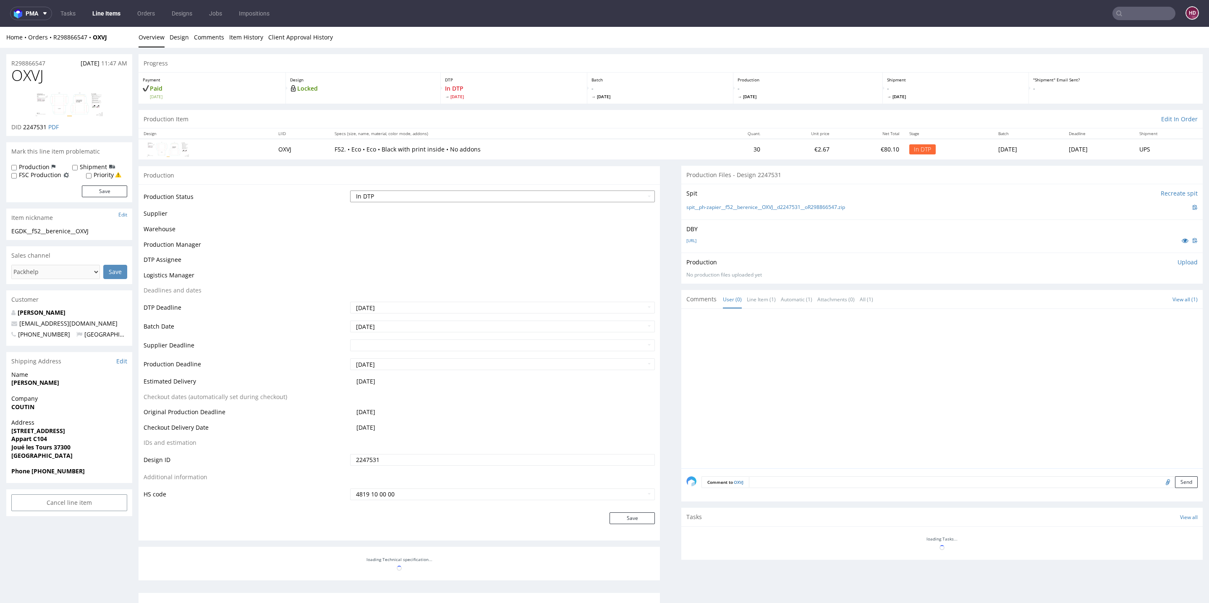
click at [477, 199] on select "Waiting for Artwork Waiting for Diecut Waiting for Mockup Waiting for DTP Waiti…" at bounding box center [502, 197] width 305 height 12
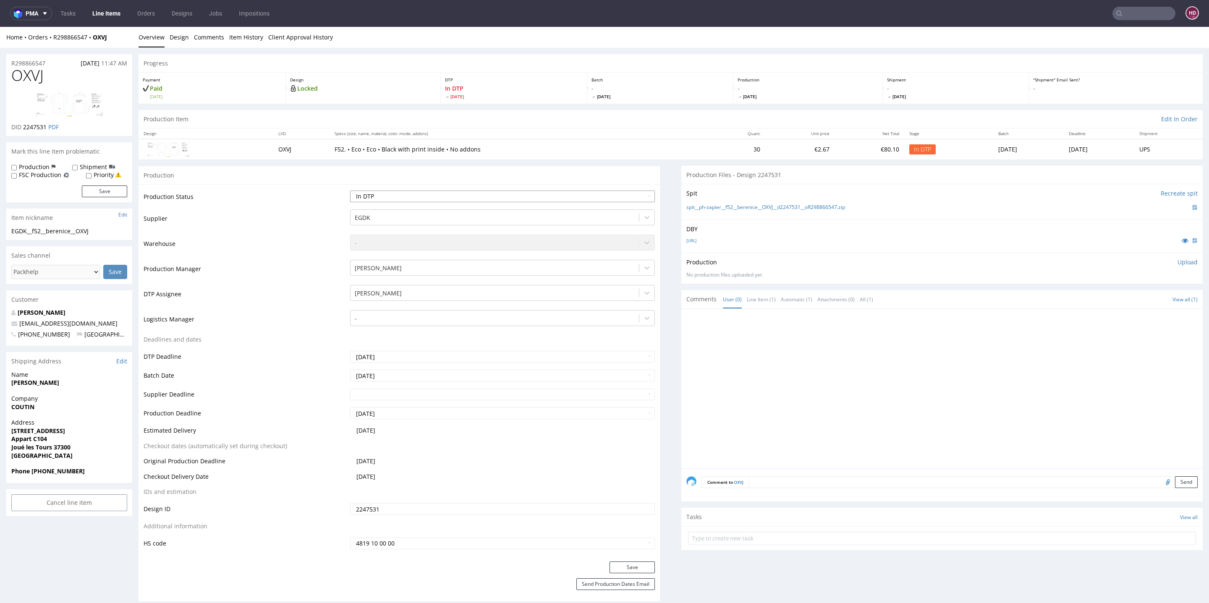
select select "dtp_waiting_for_check"
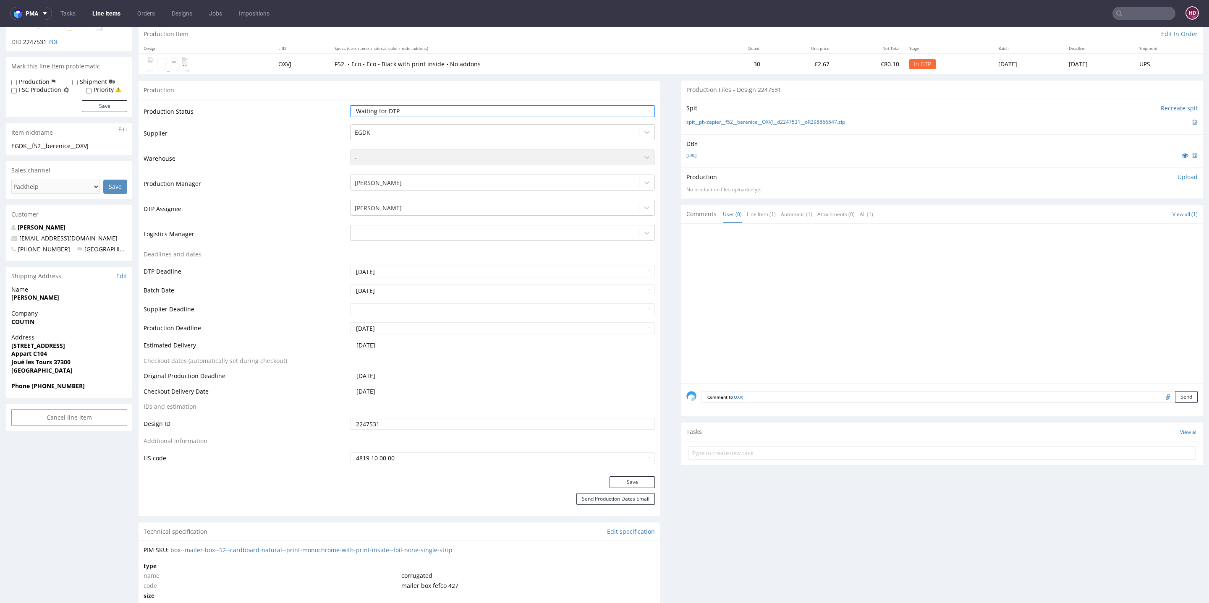
scroll to position [233, 0]
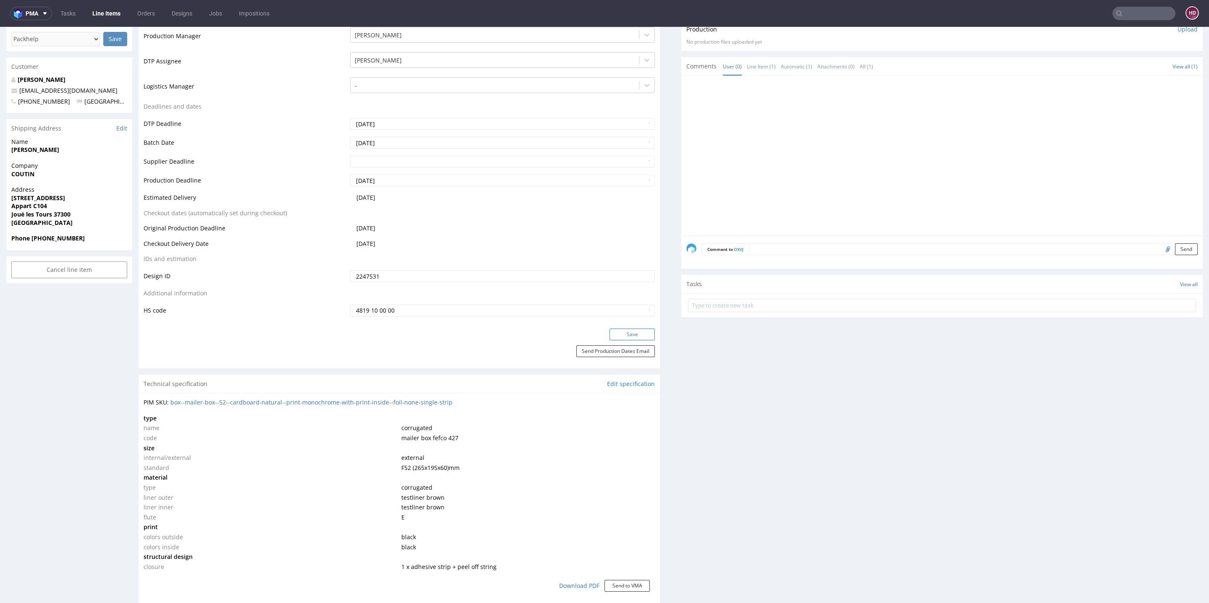
click at [610, 334] on button "Save" at bounding box center [632, 335] width 45 height 12
click at [110, 18] on link "Line Items" at bounding box center [106, 13] width 38 height 13
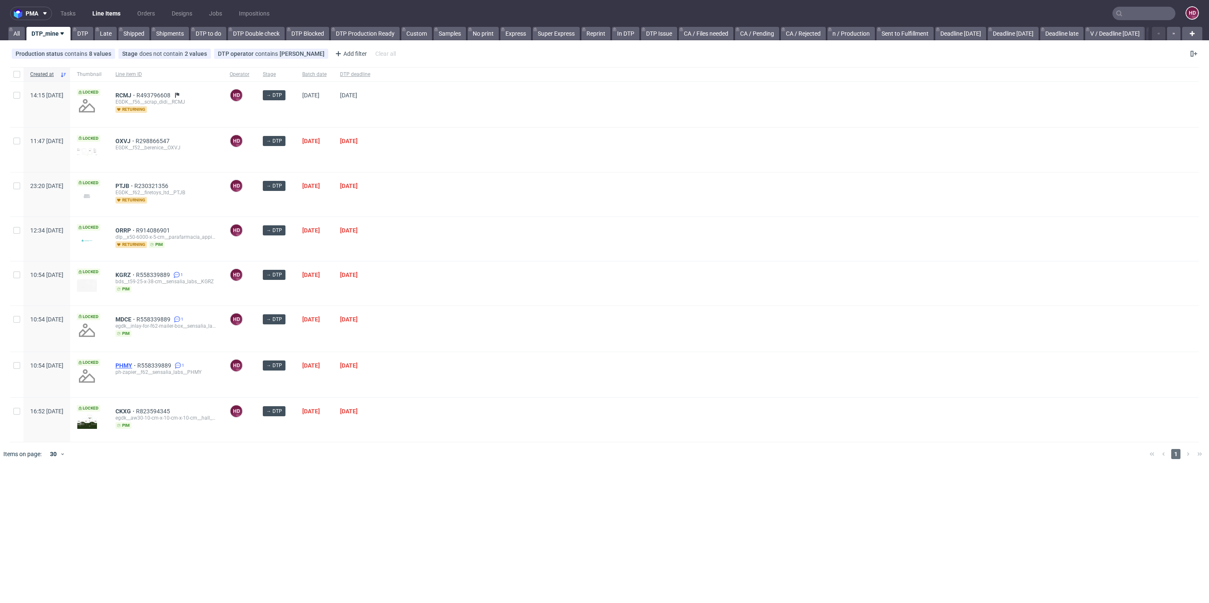
click at [137, 362] on span "PHMY" at bounding box center [126, 365] width 22 height 7
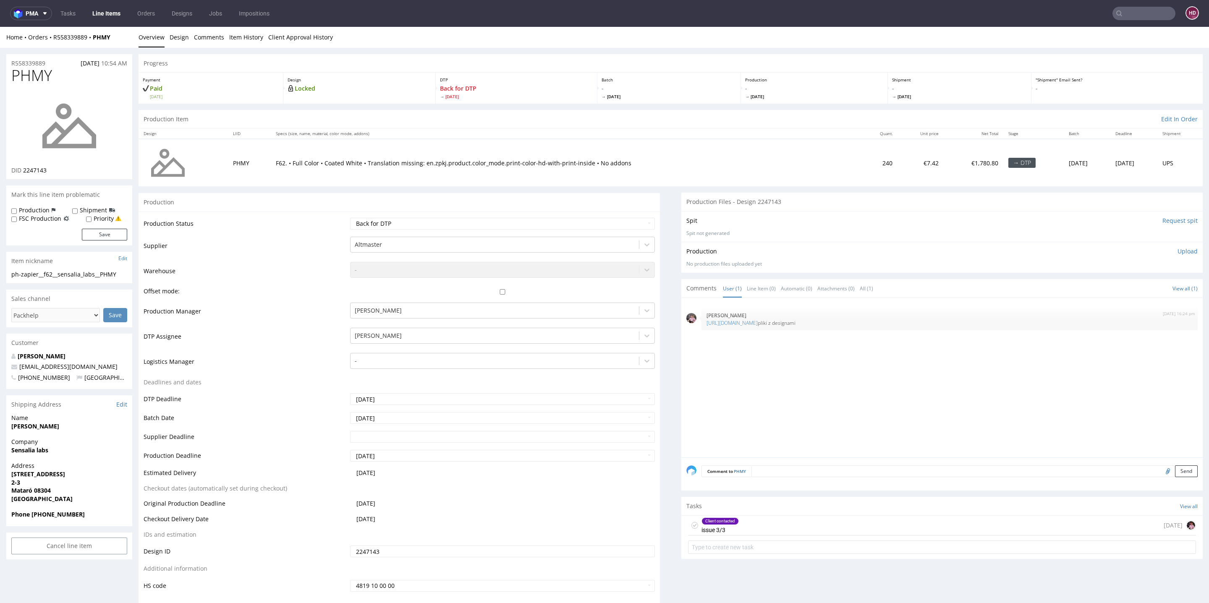
click at [702, 524] on div "Client contacted issue 3/3" at bounding box center [720, 525] width 37 height 19
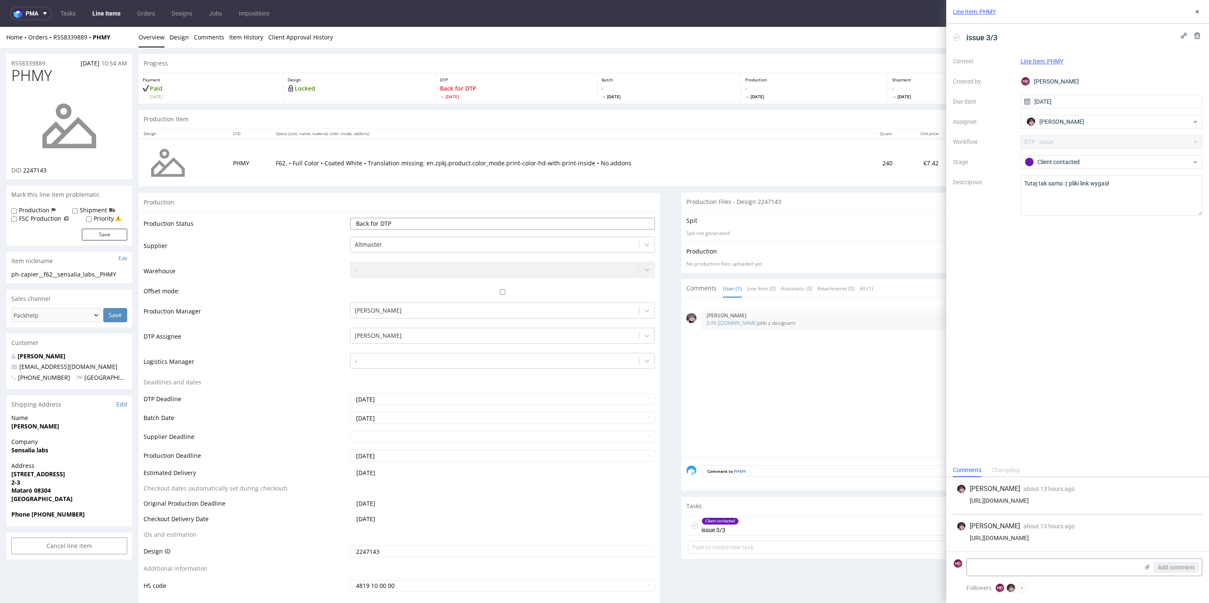
click at [447, 225] on select "Waiting for Artwork Waiting for Diecut Waiting for Mockup Waiting for DTP Waiti…" at bounding box center [502, 224] width 305 height 12
click at [443, 228] on select "Waiting for Artwork Waiting for Diecut Waiting for Mockup Waiting for DTP Waiti…" at bounding box center [502, 224] width 305 height 12
select select "dtp_in_process"
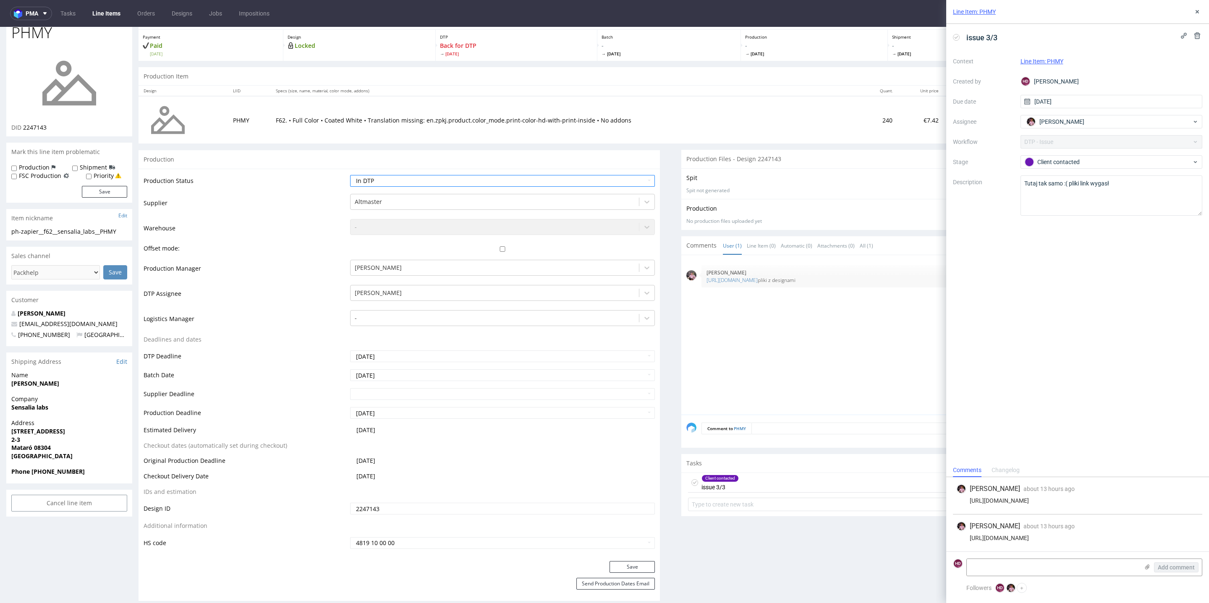
scroll to position [107, 0]
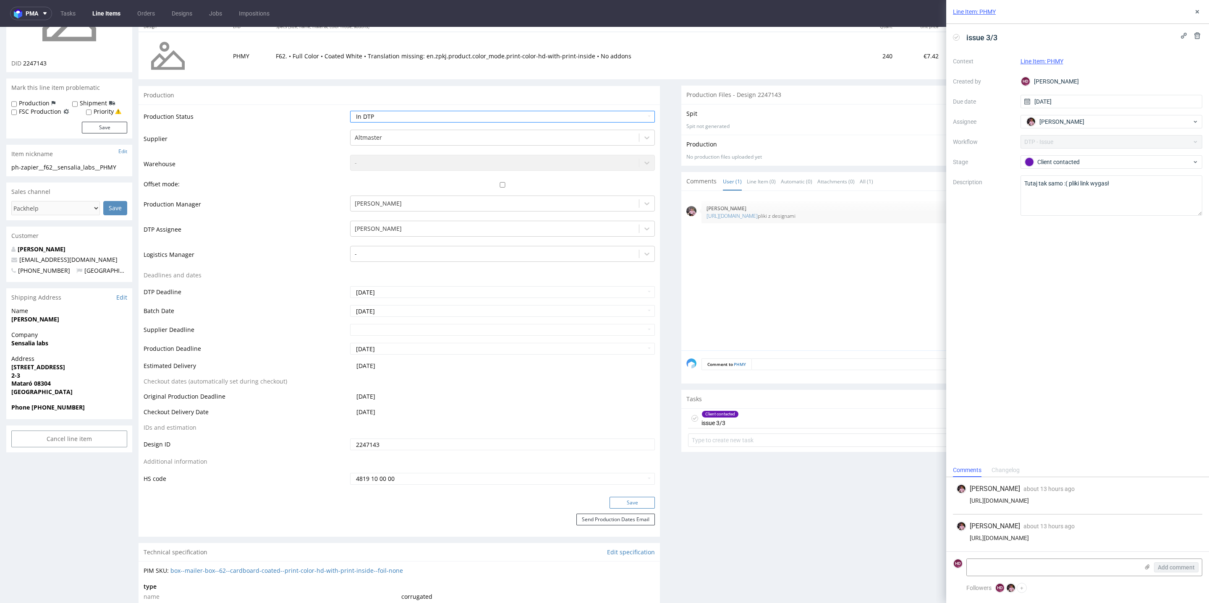
click at [621, 501] on button "Save" at bounding box center [632, 503] width 45 height 12
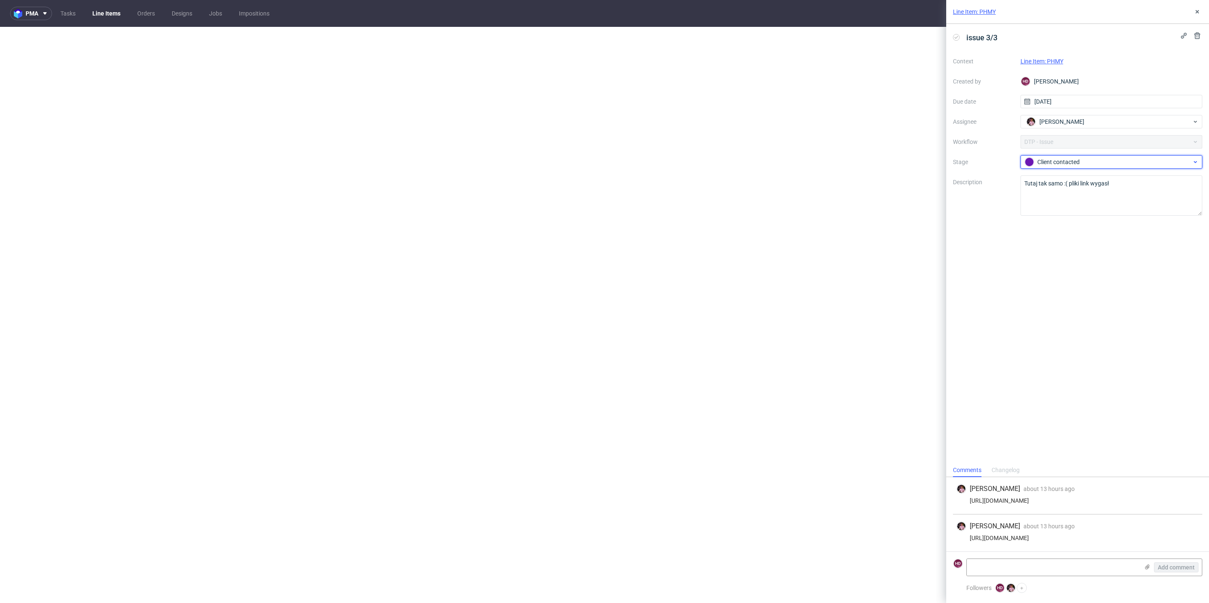
click at [1109, 160] on div "Client contacted" at bounding box center [1108, 161] width 167 height 9
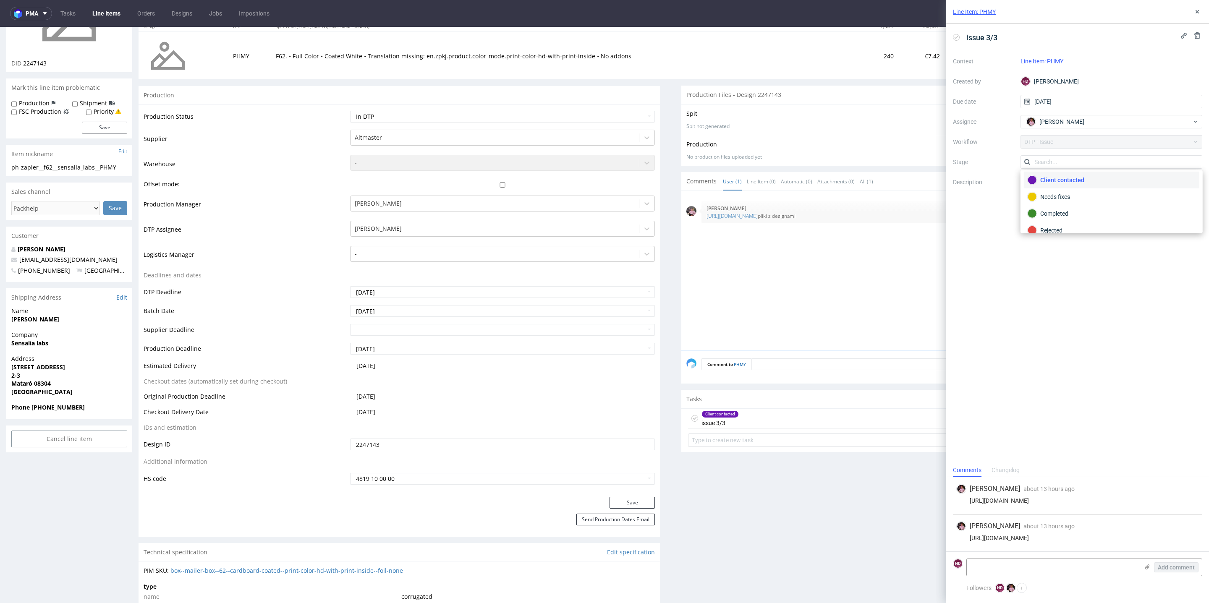
scroll to position [60, 0]
click at [1073, 204] on div "Completed" at bounding box center [1112, 206] width 168 height 9
click at [1197, 13] on icon at bounding box center [1197, 11] width 7 height 7
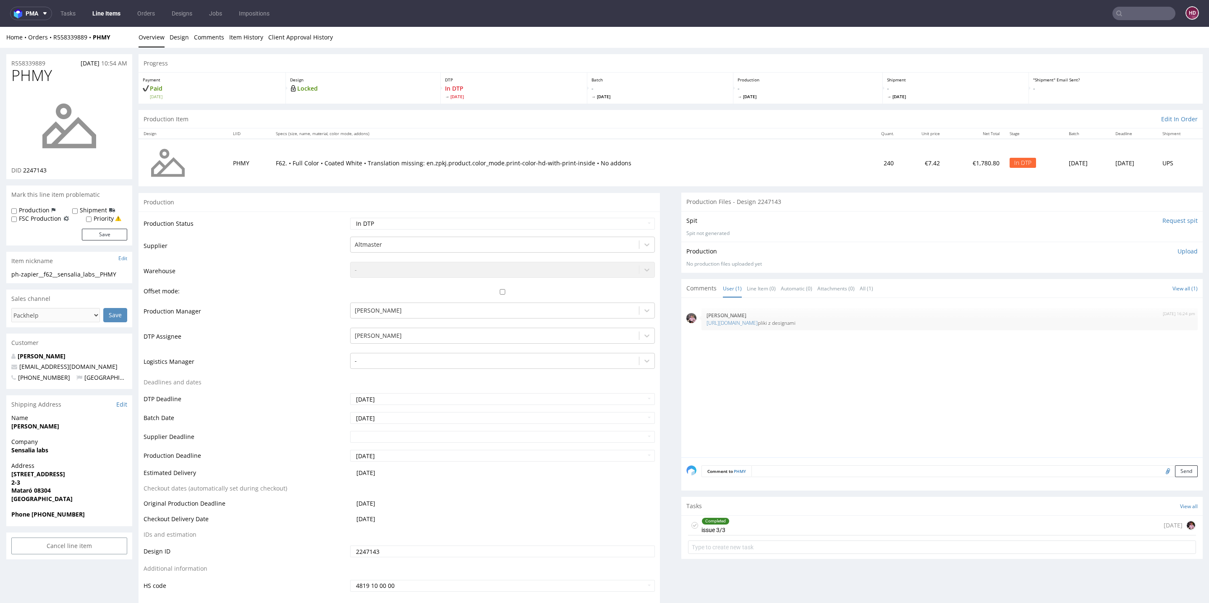
click at [53, 85] on div "PHMY DID 2247143" at bounding box center [69, 123] width 126 height 112
drag, startPoint x: 57, startPoint y: 79, endPoint x: 0, endPoint y: 79, distance: 57.1
copy span "PHMY"
click at [71, 274] on div "ph-zapier__f62__sensalia_labs__PHMY" at bounding box center [69, 274] width 116 height 8
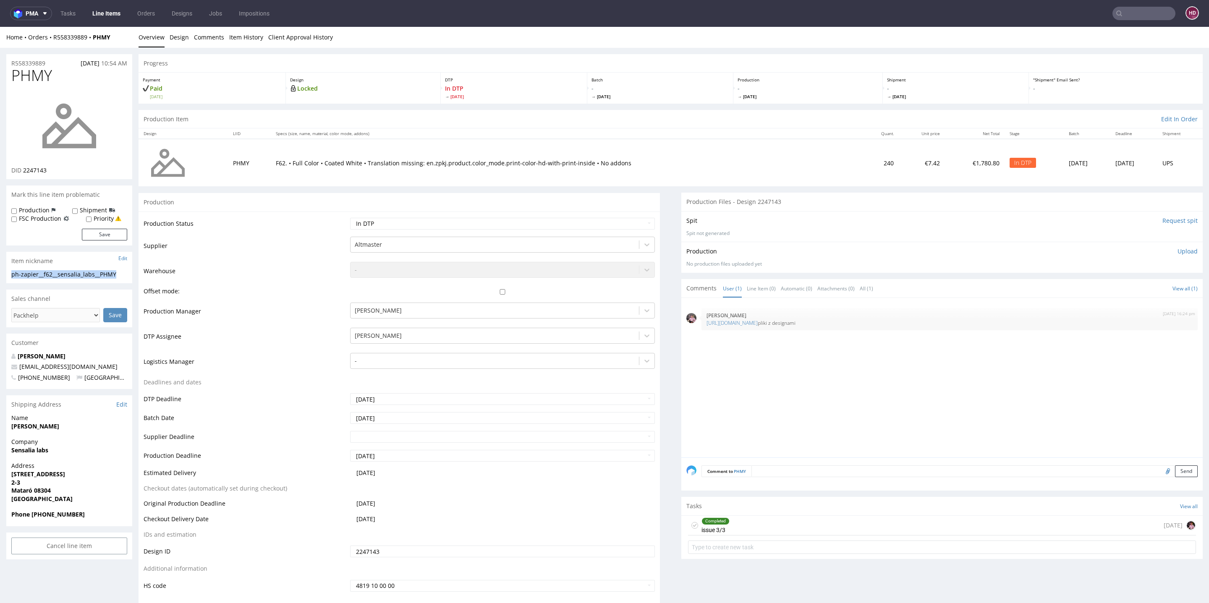
drag, startPoint x: 125, startPoint y: 275, endPoint x: 0, endPoint y: 272, distance: 124.7
copy div "ph-zapier__f62__sensalia_labs__PHMY"
drag, startPoint x: 48, startPoint y: 65, endPoint x: 0, endPoint y: 62, distance: 47.9
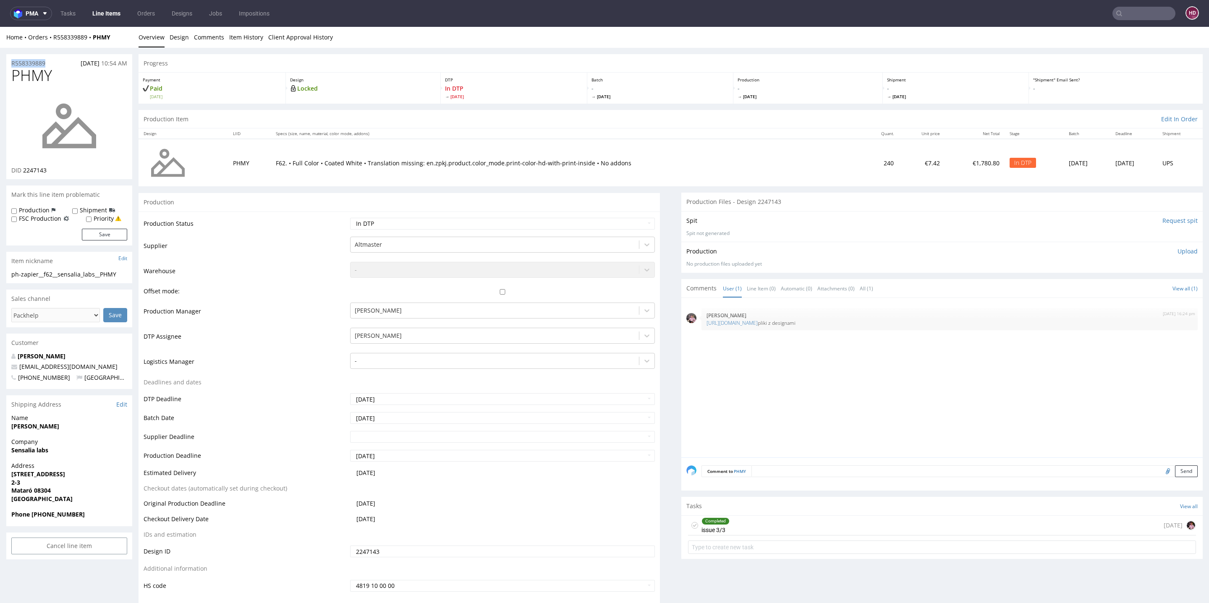
copy p "R558339889"
click at [24, 173] on div "DID 2247143" at bounding box center [69, 170] width 116 height 8
copy span "2247143"
click at [1178, 250] on p "Upload" at bounding box center [1188, 251] width 20 height 8
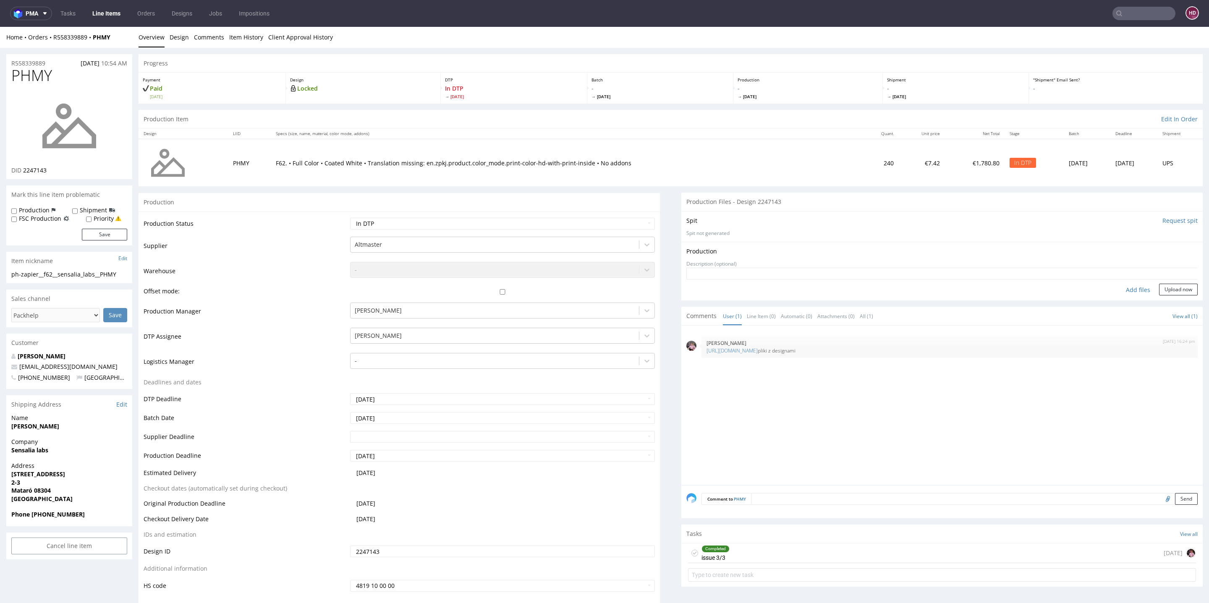
click at [1122, 292] on div "Add files" at bounding box center [1138, 290] width 42 height 13
type input "C:\fakepath\ph-zapier__f62__sensalia_labs__PHMY__d2247143__oR558339889__inside.…"
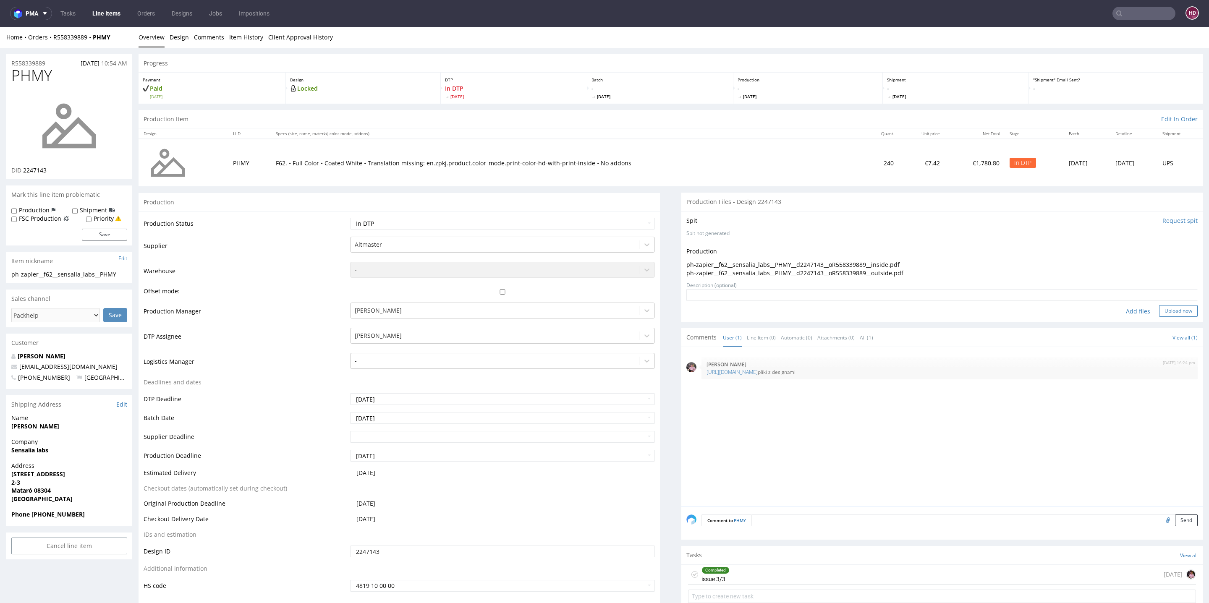
click at [1159, 311] on button "Upload now" at bounding box center [1178, 311] width 39 height 12
click at [452, 229] on td "Waiting for Artwork Waiting for Diecut Waiting for Mockup Waiting for DTP Waiti…" at bounding box center [501, 226] width 307 height 19
click at [452, 226] on select "Waiting for Artwork Waiting for Diecut Waiting for Mockup Waiting for DTP Waiti…" at bounding box center [502, 224] width 305 height 12
select select "dtp_production_ready"
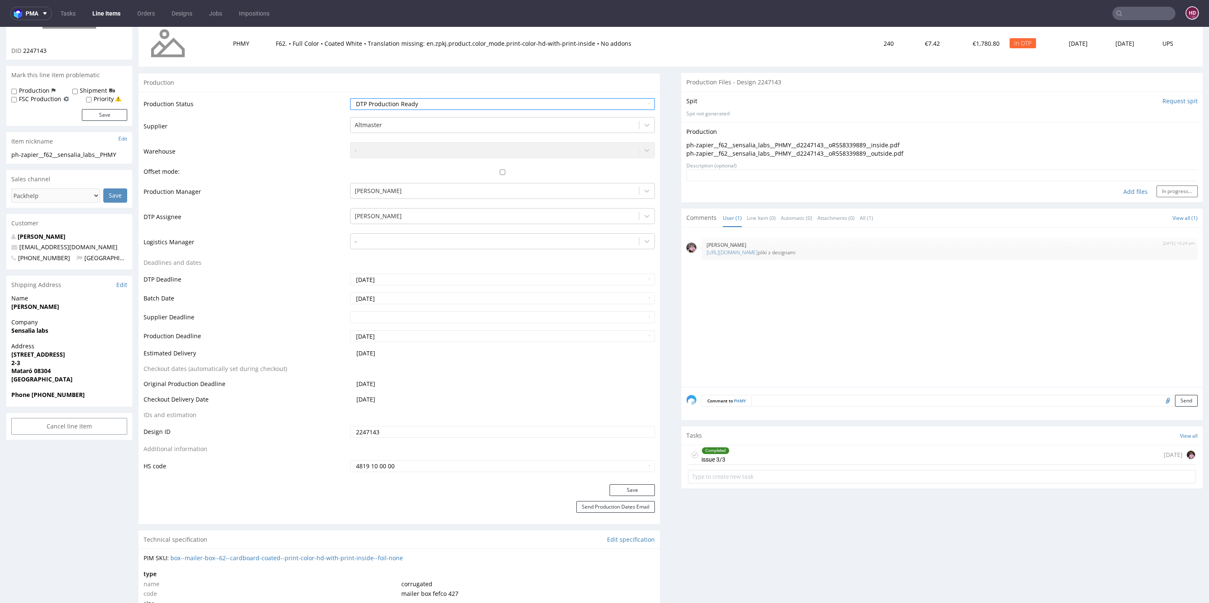
scroll to position [121, 0]
click at [616, 491] on button "Save" at bounding box center [632, 489] width 45 height 12
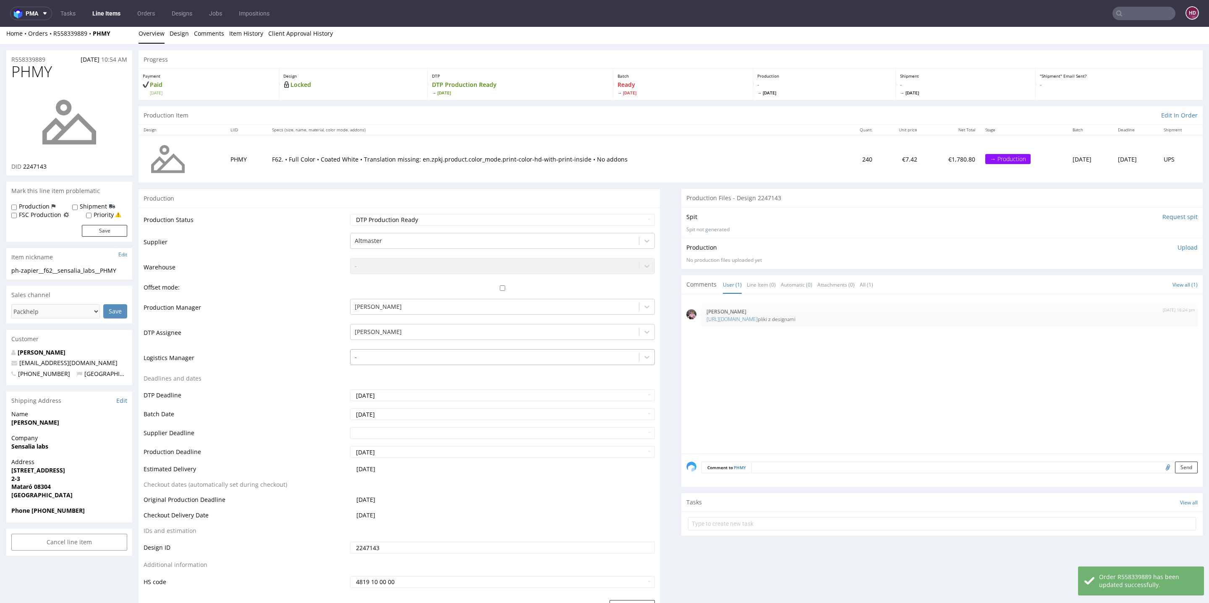
scroll to position [0, 0]
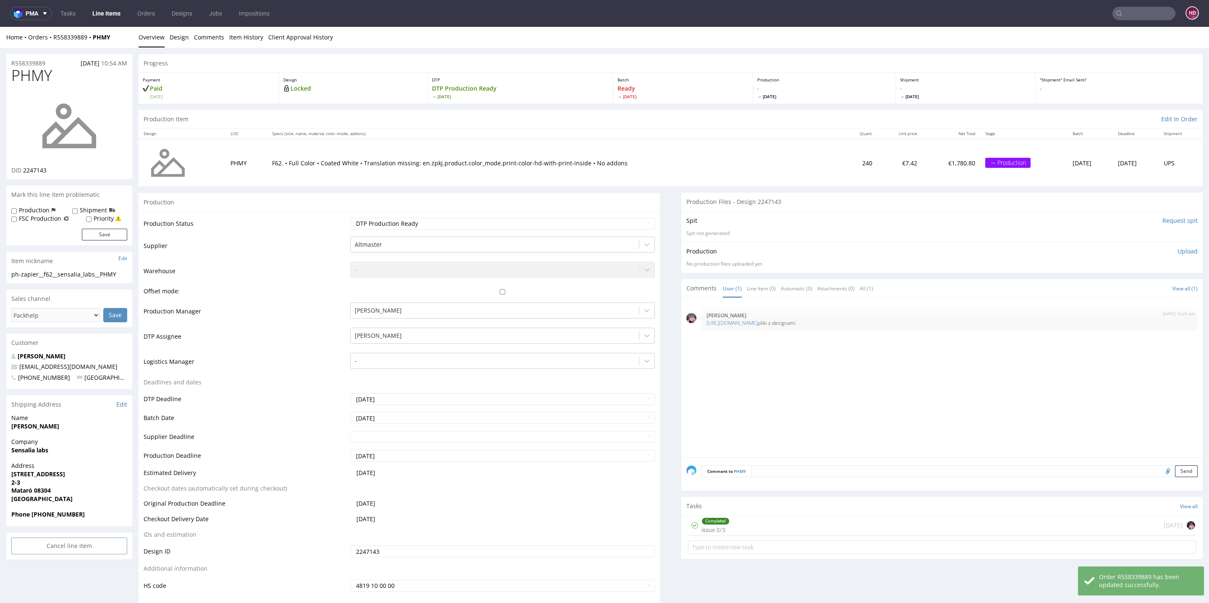
click at [1178, 248] on p "Upload" at bounding box center [1188, 251] width 20 height 8
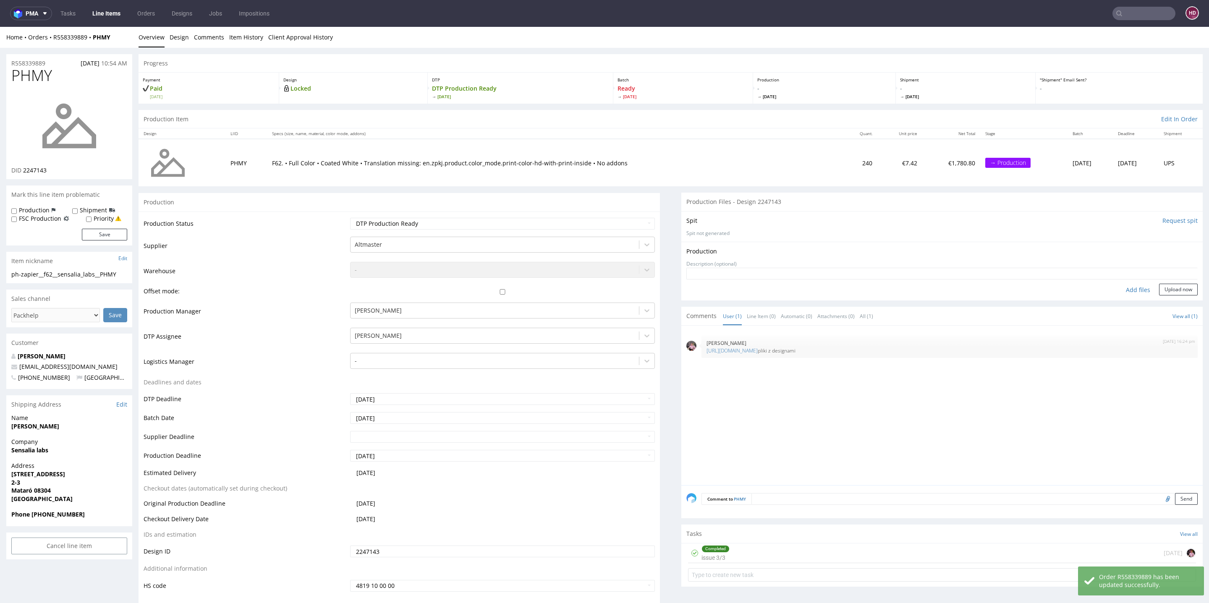
click at [1117, 285] on div "Add files" at bounding box center [1138, 290] width 42 height 13
type input "C:\fakepath\ph-zapier__f62__sensalia_labs__PHMY__d2247143__oR558339889__inside.…"
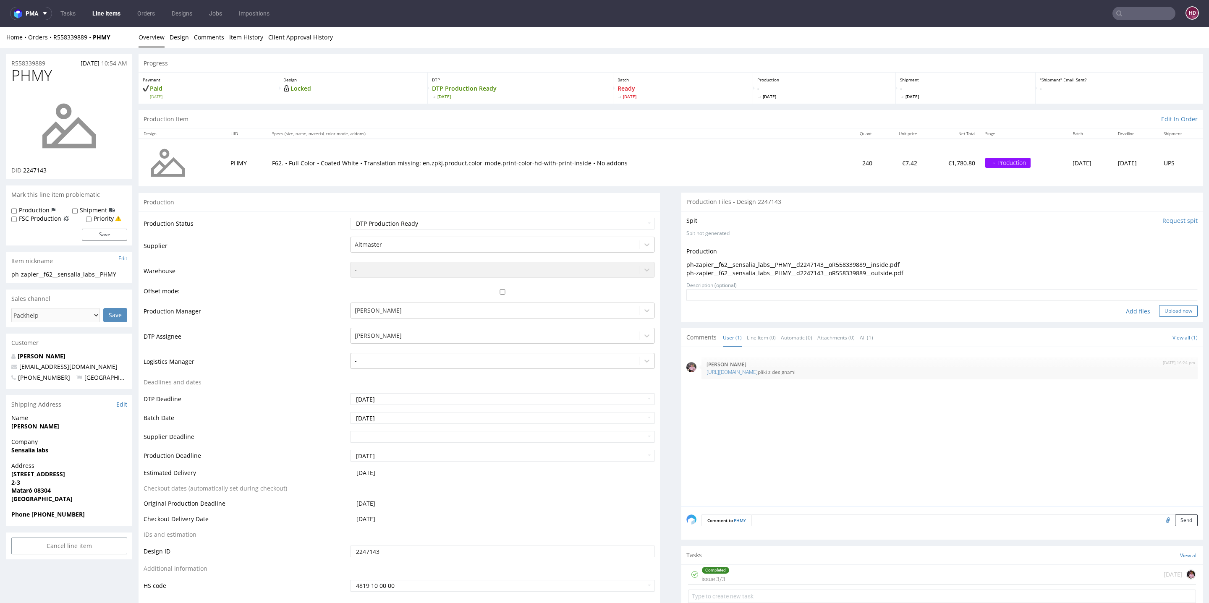
click at [1159, 307] on button "Upload now" at bounding box center [1178, 311] width 39 height 12
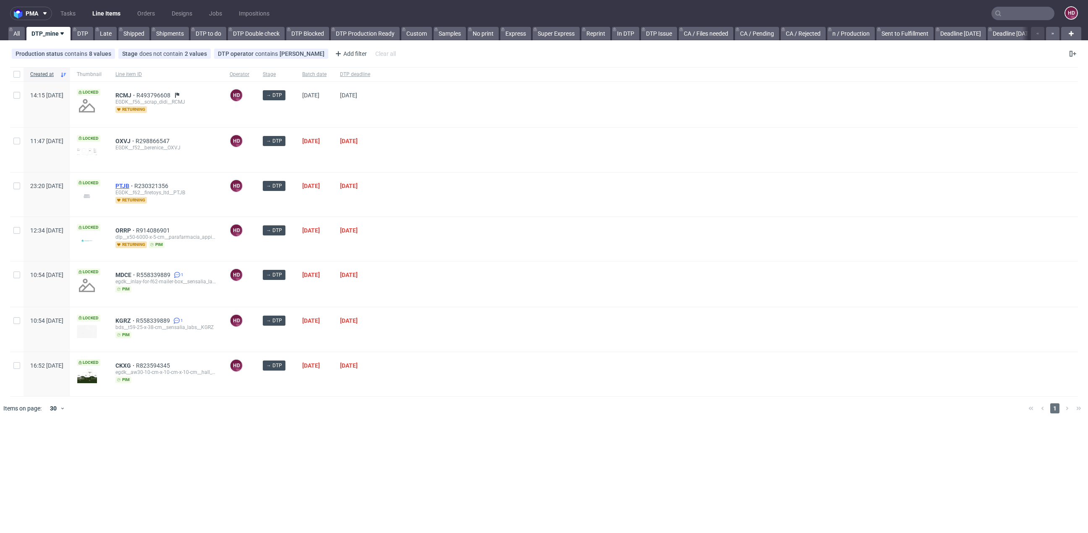
click at [134, 183] on span "PTJB" at bounding box center [124, 186] width 19 height 7
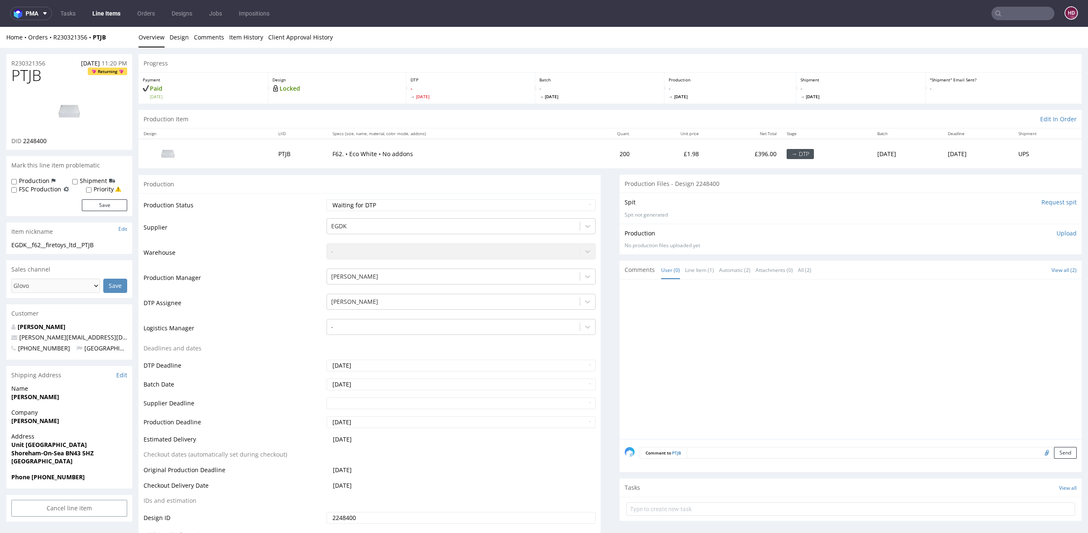
click at [117, 10] on link "Line Items" at bounding box center [106, 13] width 38 height 13
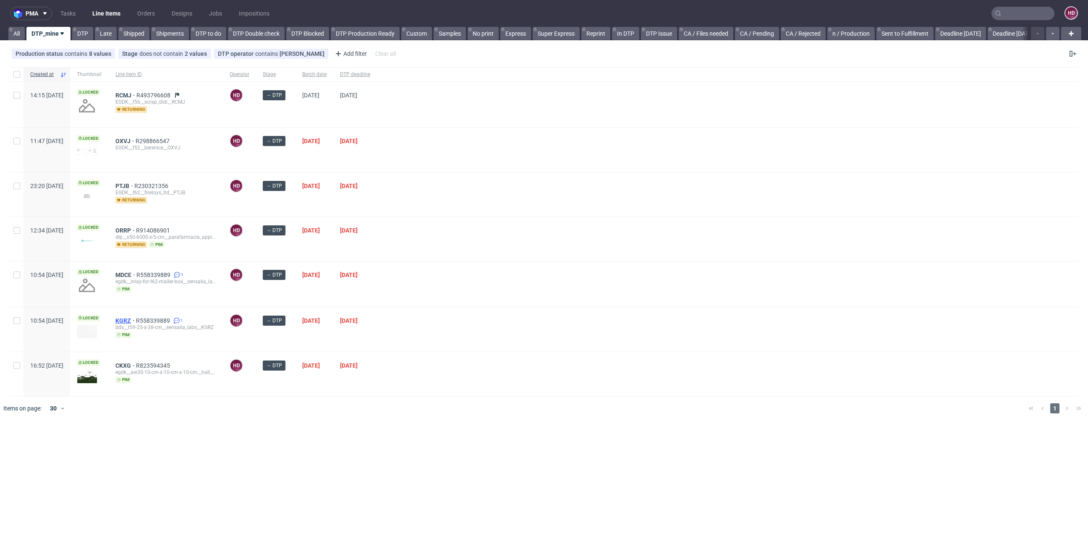
click at [136, 320] on span "KGRZ" at bounding box center [125, 320] width 21 height 7
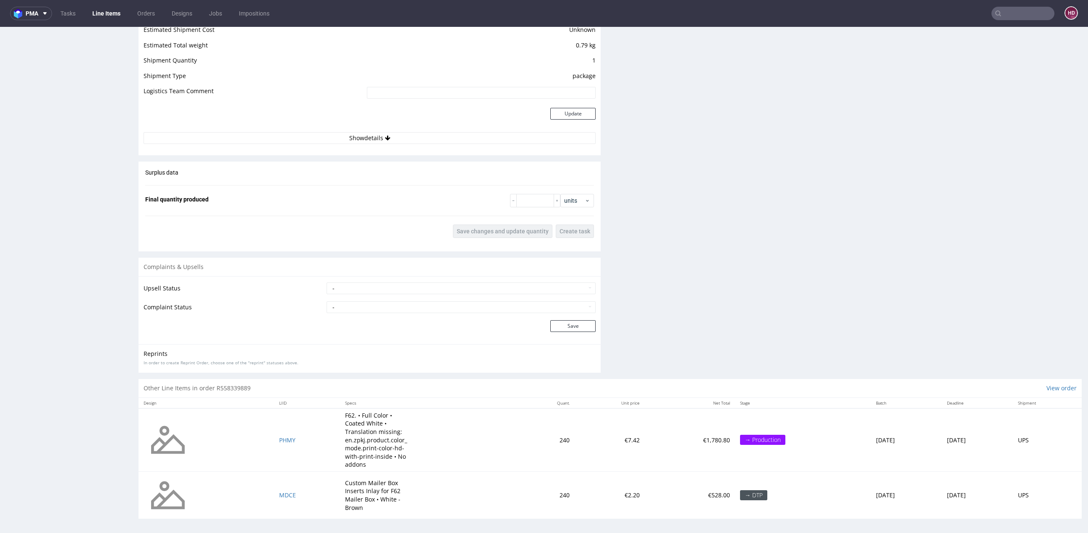
scroll to position [3, 0]
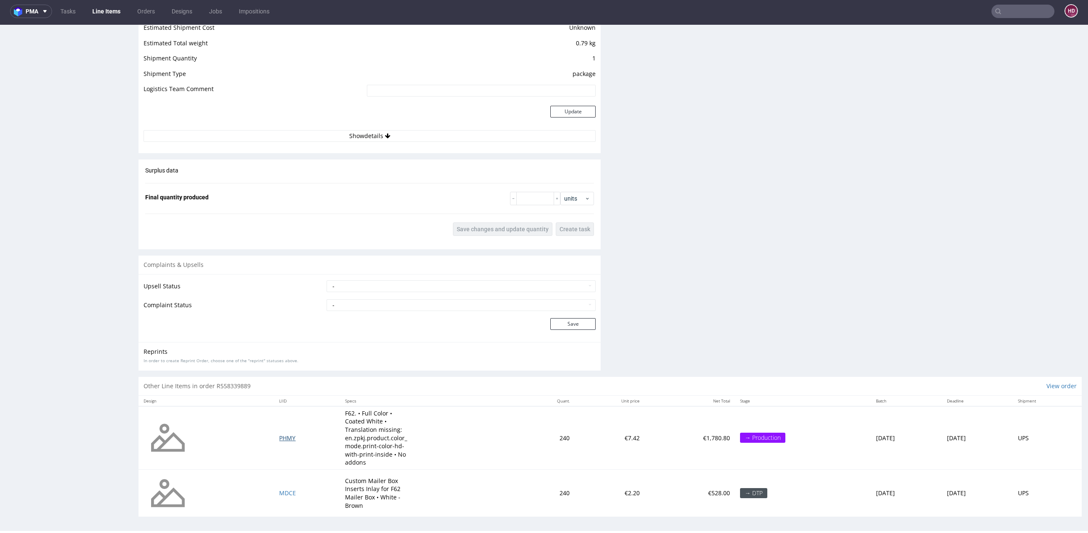
click at [279, 435] on span "PHMY" at bounding box center [287, 438] width 16 height 8
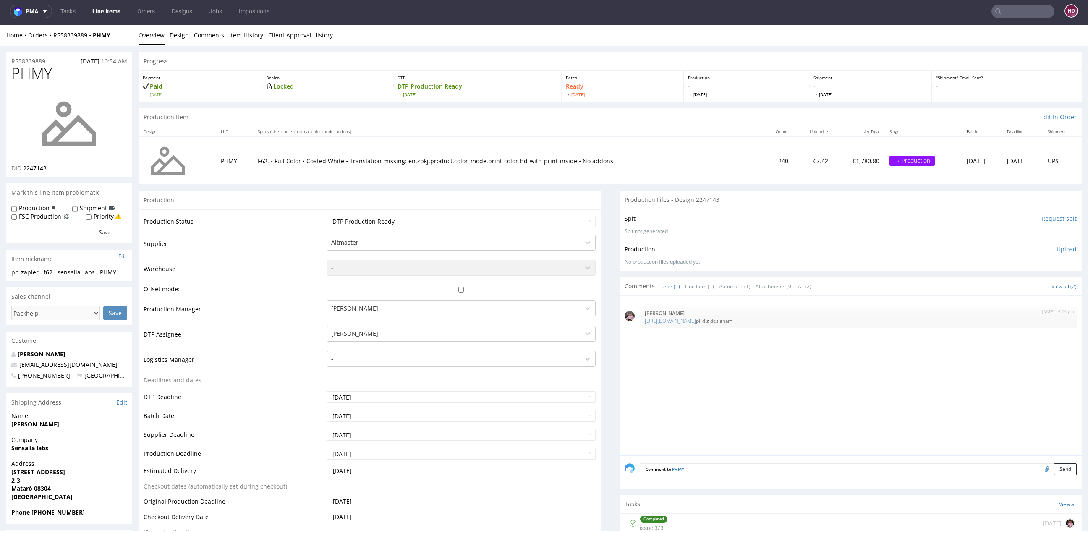
click at [1057, 249] on p "Upload" at bounding box center [1067, 249] width 20 height 8
click at [1001, 285] on div "Add files" at bounding box center [1017, 288] width 42 height 13
type input "C:\fakepath\ph-zapier__f62__sensalia_labs__PHMY__d2247143__oR558339889__inside.…"
